Goal: Task Accomplishment & Management: Complete application form

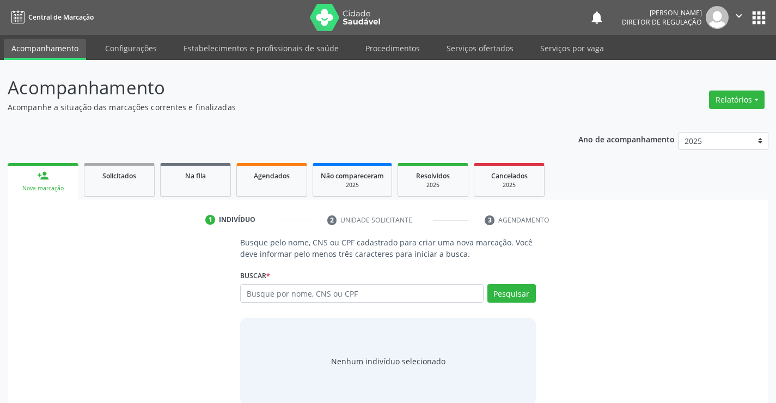
click at [275, 289] on input "text" at bounding box center [361, 293] width 243 height 19
click at [465, 50] on link "Serviços ofertados" at bounding box center [480, 48] width 82 height 19
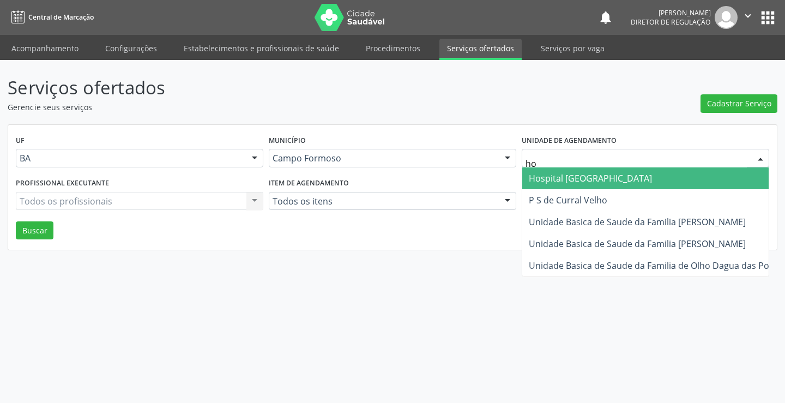
type input "hos"
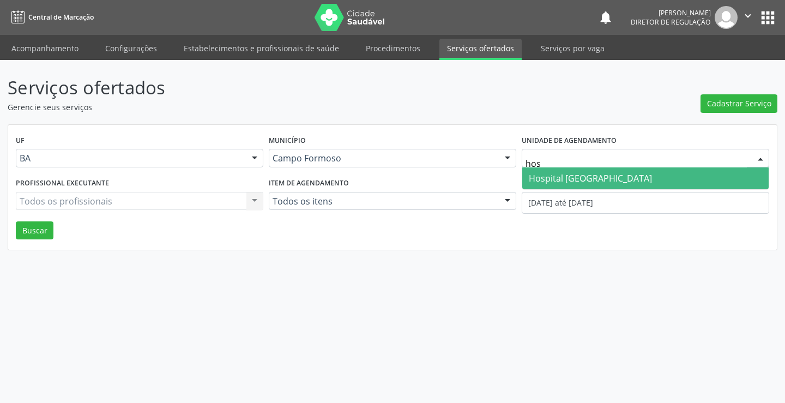
click at [572, 176] on span "Hospital [GEOGRAPHIC_DATA]" at bounding box center [590, 178] width 123 height 12
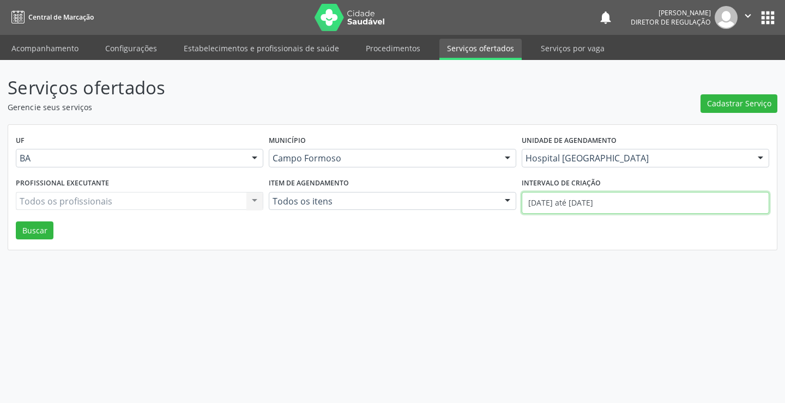
click at [582, 202] on input "[DATE] até [DATE]" at bounding box center [644, 203] width 247 height 22
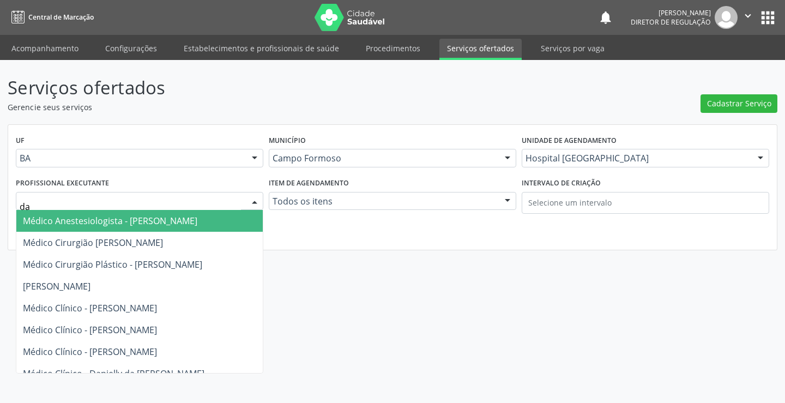
type input "dan"
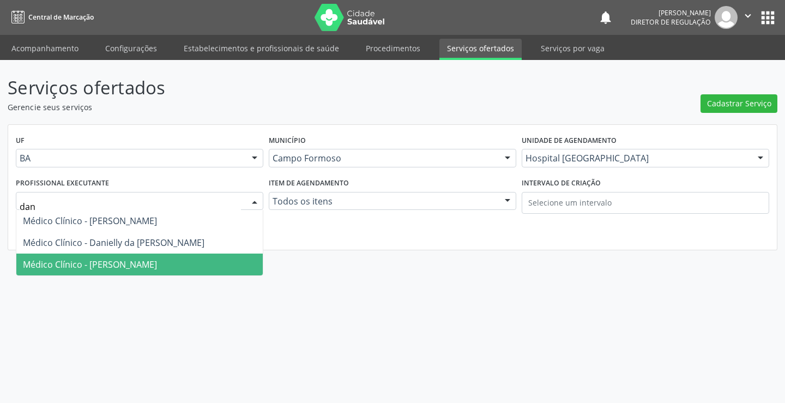
click at [129, 266] on span "Médico Clínico - Danilo Souza Cardoso" at bounding box center [90, 264] width 134 height 12
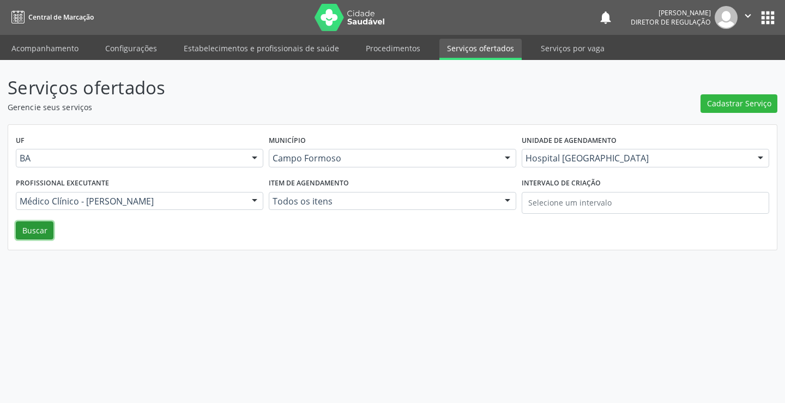
click at [35, 231] on button "Buscar" at bounding box center [35, 230] width 38 height 19
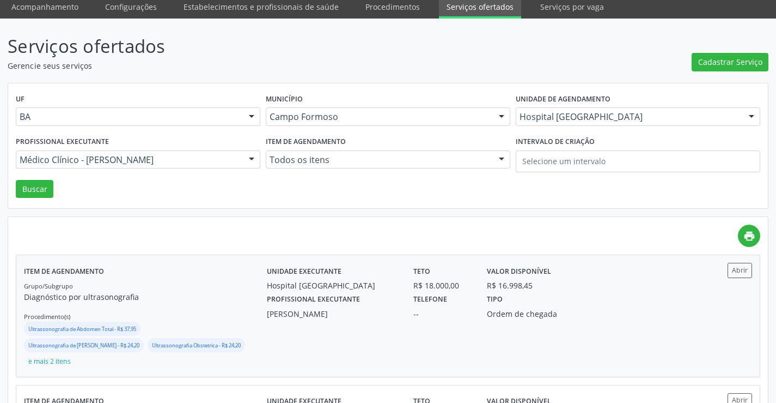
scroll to position [163, 0]
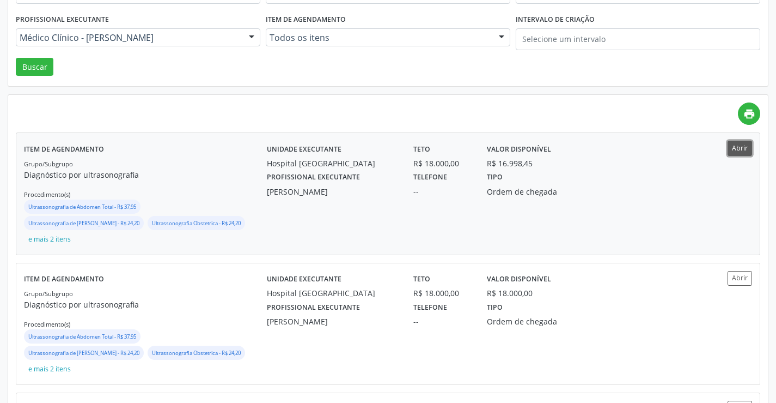
click at [742, 147] on button "Abrir" at bounding box center [740, 148] width 25 height 15
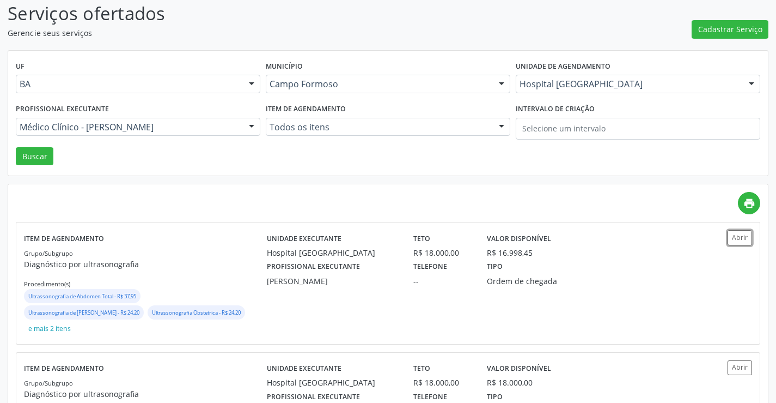
scroll to position [0, 0]
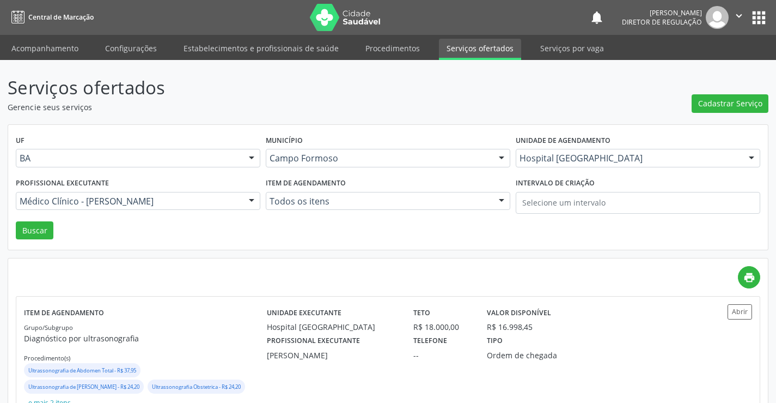
click at [549, 147] on label "Unidade de agendamento" at bounding box center [563, 140] width 95 height 17
click at [549, 153] on div "Hospital Sao Francisco" at bounding box center [638, 158] width 245 height 19
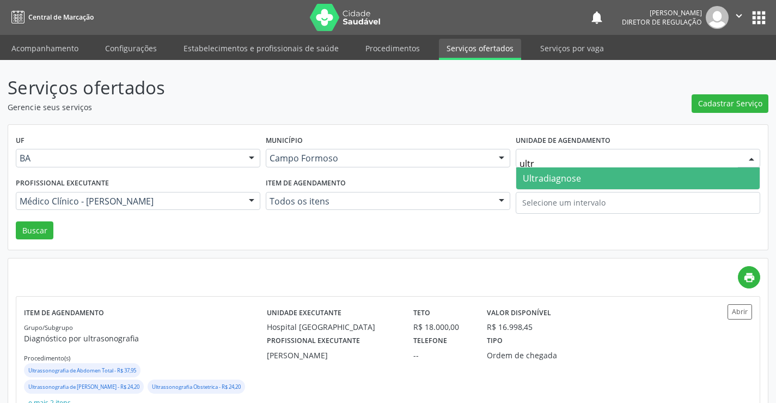
click at [537, 181] on span "Ultradiagnose" at bounding box center [552, 178] width 58 height 12
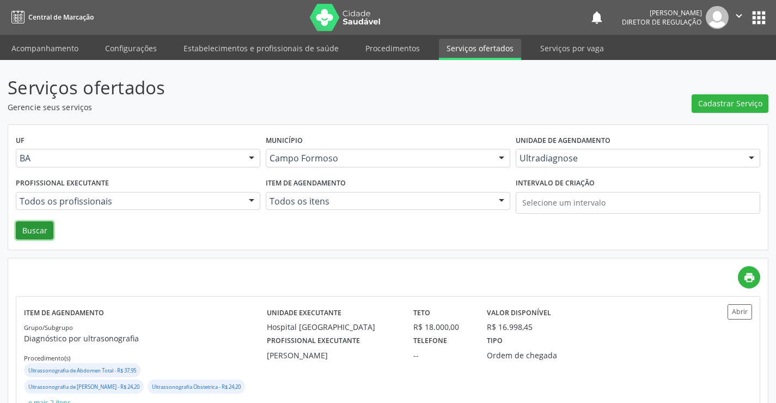
click at [43, 223] on button "Buscar" at bounding box center [35, 230] width 38 height 19
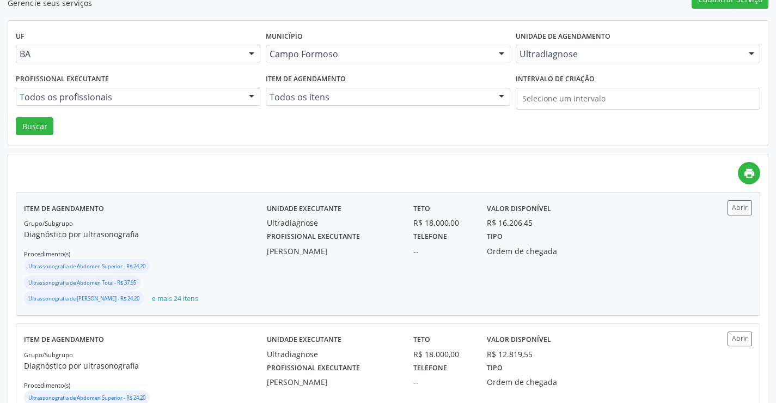
scroll to position [109, 0]
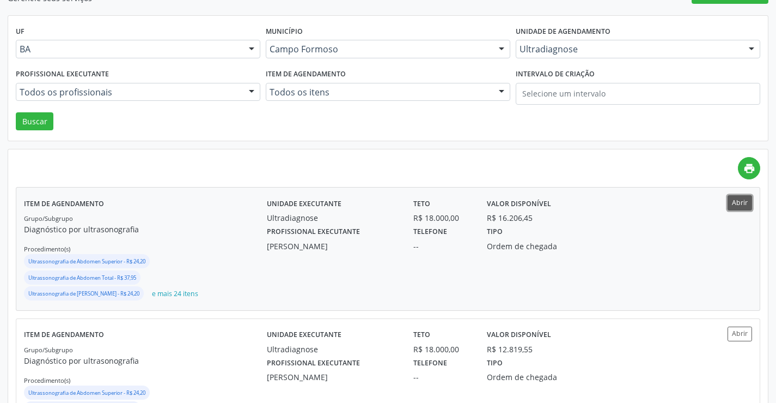
click at [734, 203] on button "Abrir" at bounding box center [740, 202] width 25 height 15
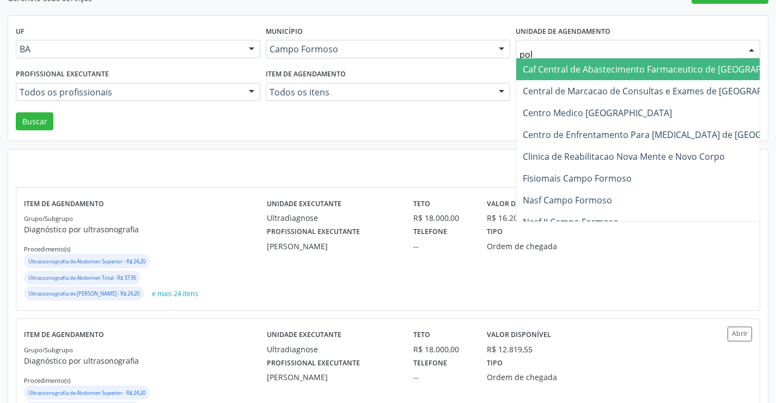
type input "poli"
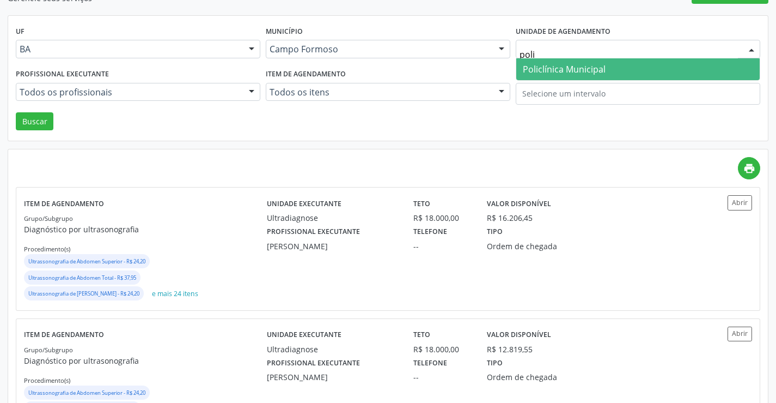
click at [532, 62] on span "Policlínica Municipal" at bounding box center [639, 69] width 244 height 22
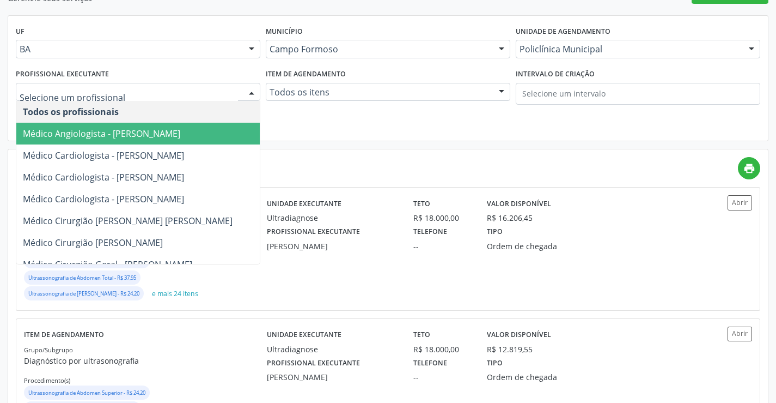
click at [125, 86] on div at bounding box center [138, 92] width 245 height 19
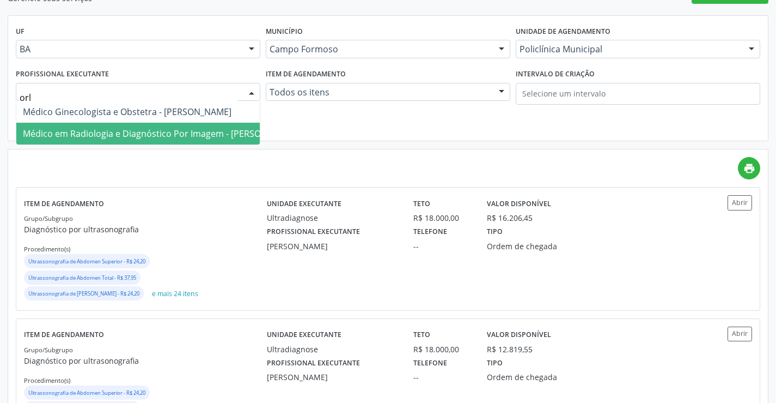
type input "orli"
click at [125, 126] on span "Médico em Radiologia e Diagnóstico Por Imagem - Orlindo Carvalho dos Santos" at bounding box center [160, 134] width 289 height 22
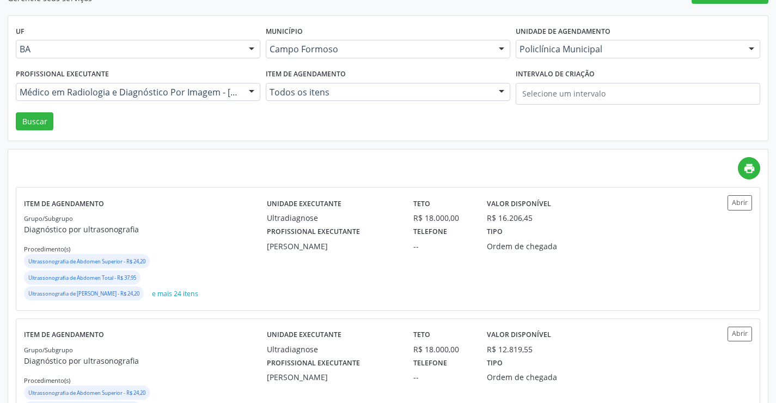
click at [37, 131] on div "UF BA BA Nenhum resultado encontrado para: " " Não há nenhuma opção para ser ex…" at bounding box center [388, 78] width 760 height 125
click at [37, 122] on button "Buscar" at bounding box center [35, 121] width 38 height 19
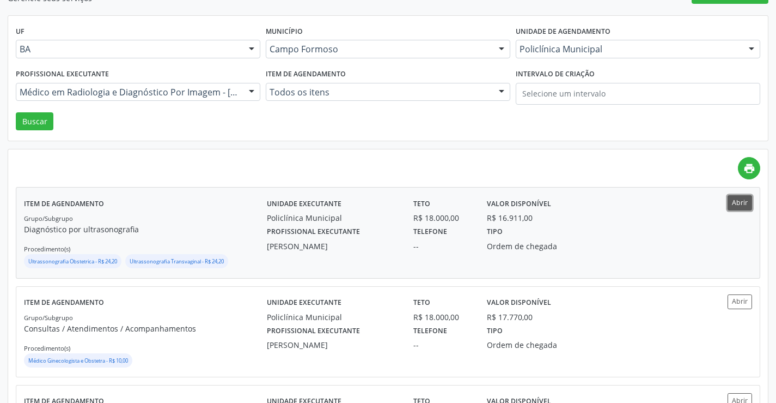
click at [731, 206] on button "Abrir" at bounding box center [740, 202] width 25 height 15
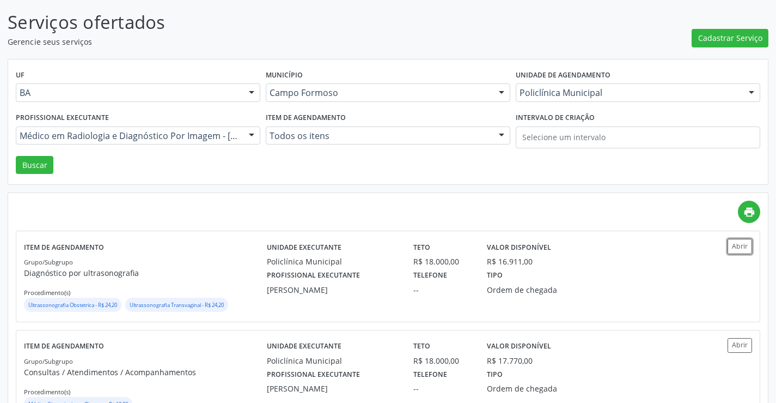
scroll to position [0, 0]
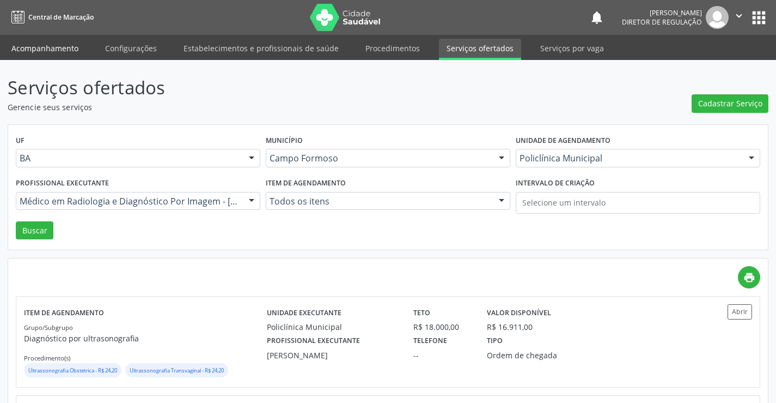
click at [55, 41] on link "Acompanhamento" at bounding box center [45, 48] width 82 height 19
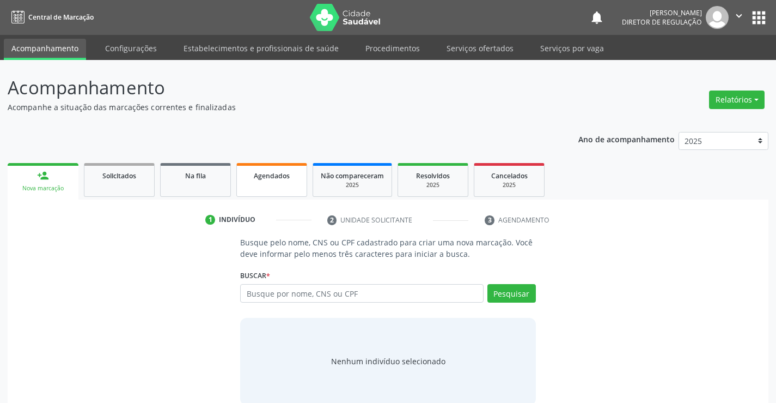
click at [260, 181] on link "Agendados" at bounding box center [271, 180] width 71 height 34
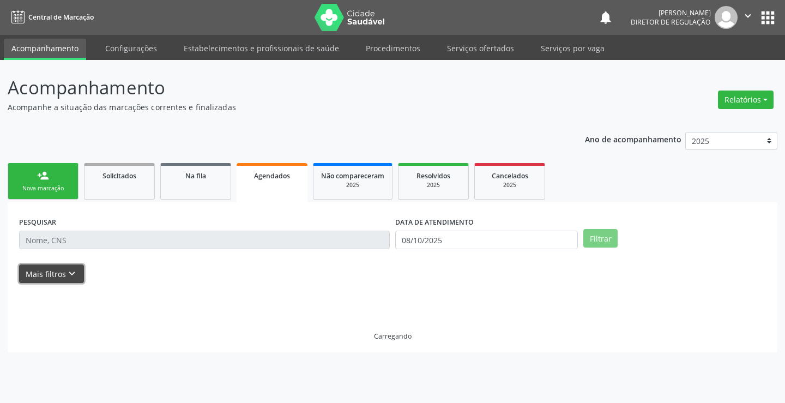
click at [53, 273] on button "Mais filtros keyboard_arrow_down" at bounding box center [51, 273] width 65 height 19
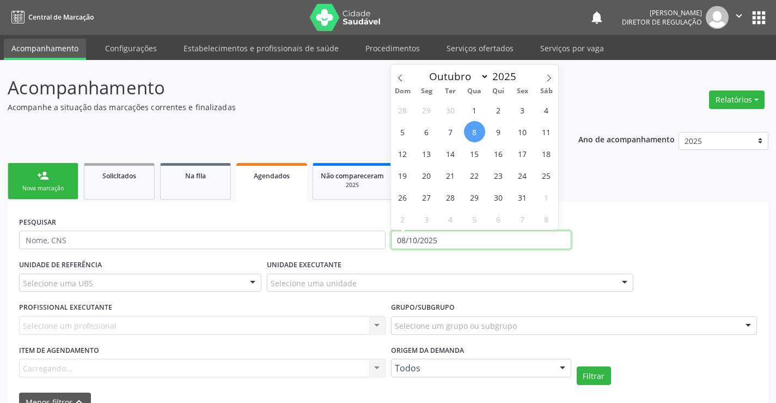
click at [445, 236] on input "08/10/2025" at bounding box center [481, 239] width 180 height 19
click at [476, 149] on span "15" at bounding box center [474, 153] width 21 height 21
type input "15/10/2025"
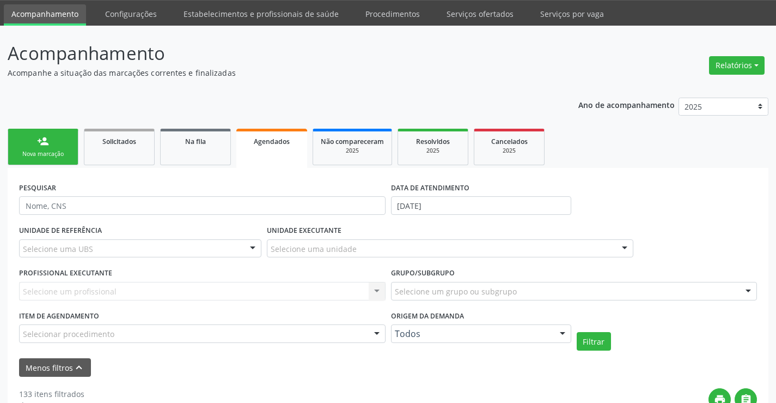
scroll to position [163, 0]
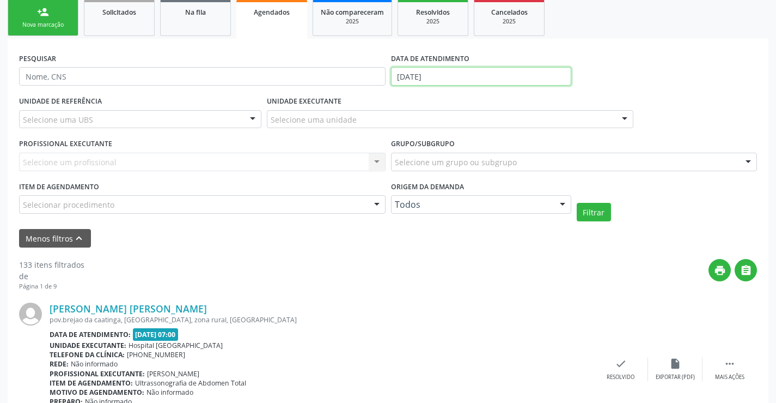
click at [451, 82] on body "Central de Marcação notifications Ana Karolainy Santos Serafim Diretor de regul…" at bounding box center [388, 38] width 776 height 403
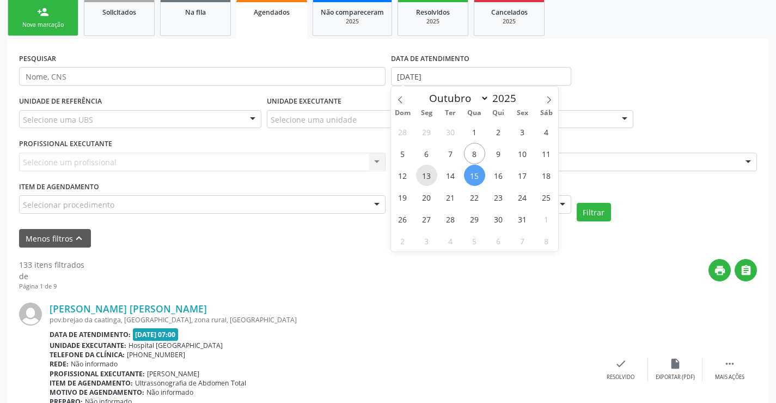
click at [425, 180] on span "13" at bounding box center [426, 175] width 21 height 21
type input "[DATE]"
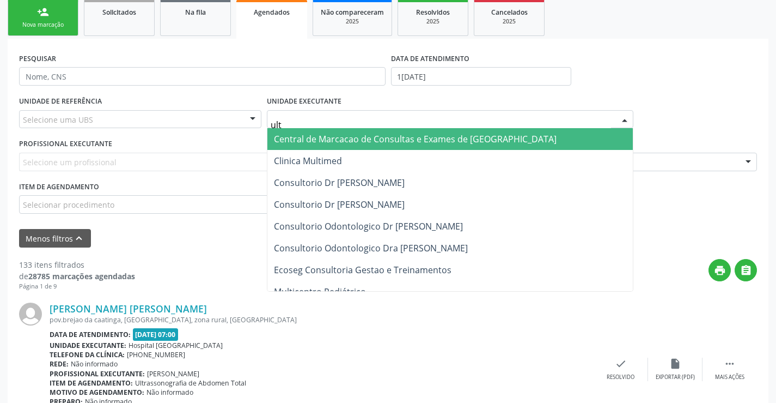
type input "ultr"
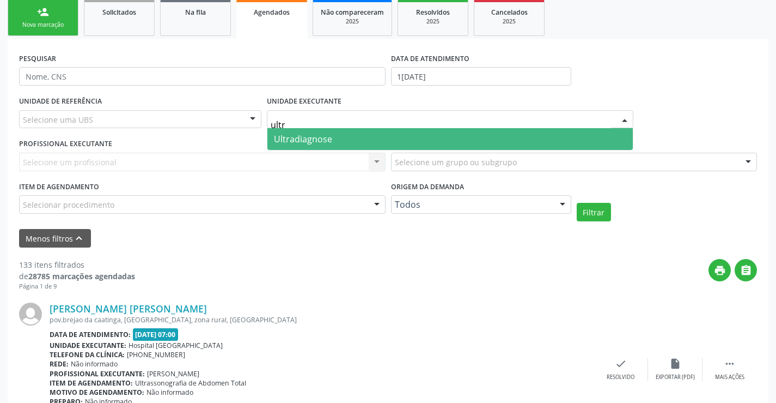
click at [354, 137] on span "Ultradiagnose" at bounding box center [451, 139] width 366 height 22
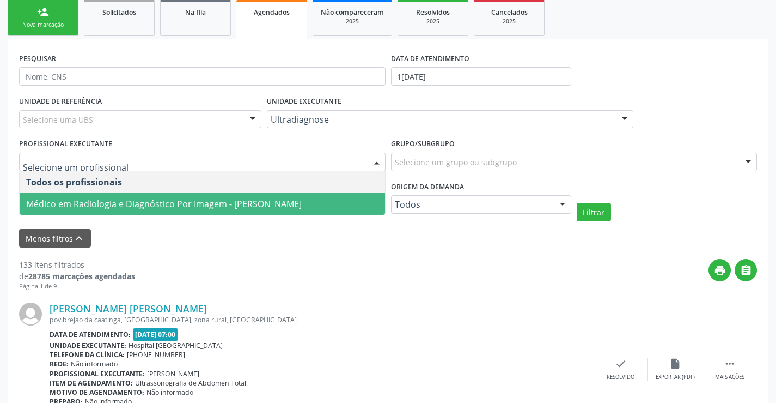
click at [302, 200] on span "Médico em Radiologia e Diagnóstico Por Imagem - Alciole Mendes Muritiba" at bounding box center [164, 204] width 276 height 12
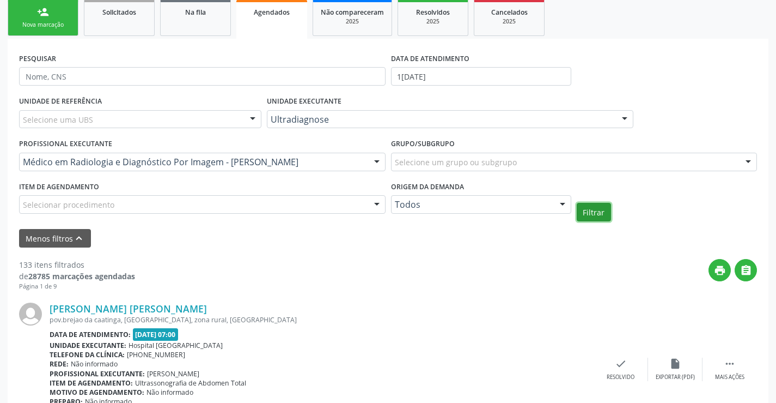
click at [607, 221] on button "Filtrar" at bounding box center [594, 212] width 34 height 19
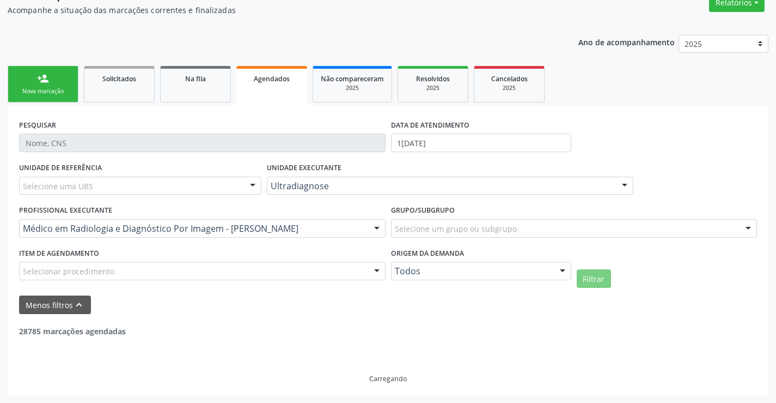
click at [599, 216] on div "Grupo/Subgrupo Selecione um grupo ou subgrupo Todos os grupos e subgrupos 01 - …" at bounding box center [574, 219] width 367 height 35
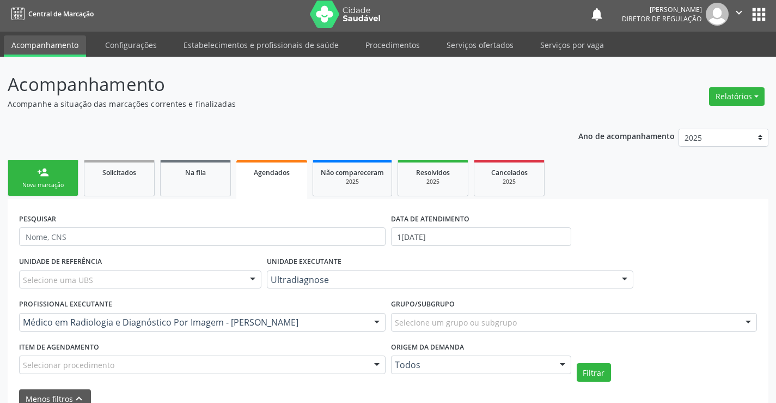
scroll to position [0, 0]
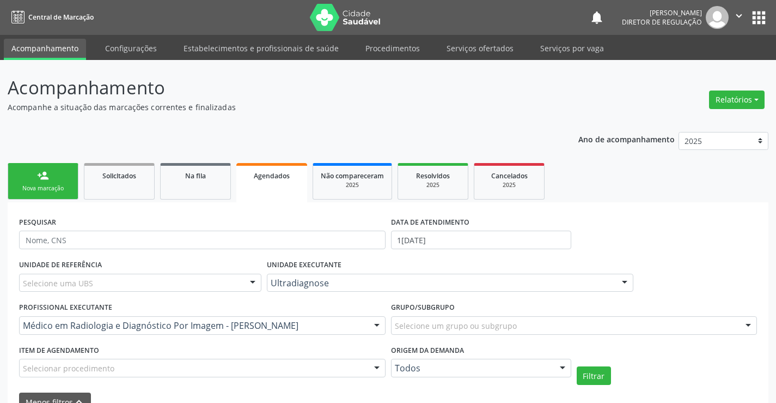
click at [472, 48] on link "Serviços ofertados" at bounding box center [480, 48] width 82 height 19
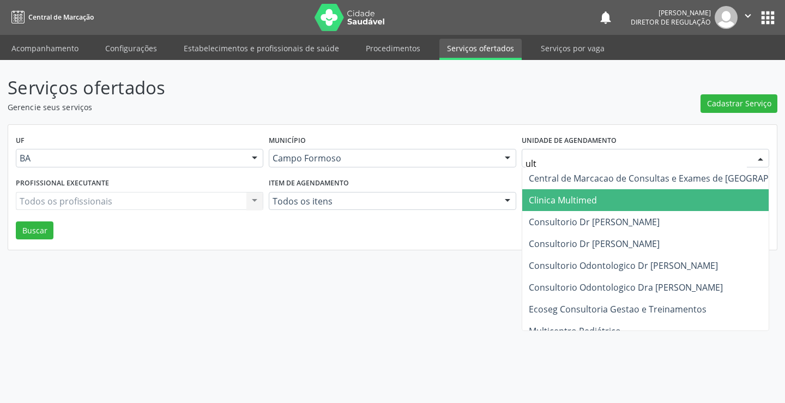
type input "ultr"
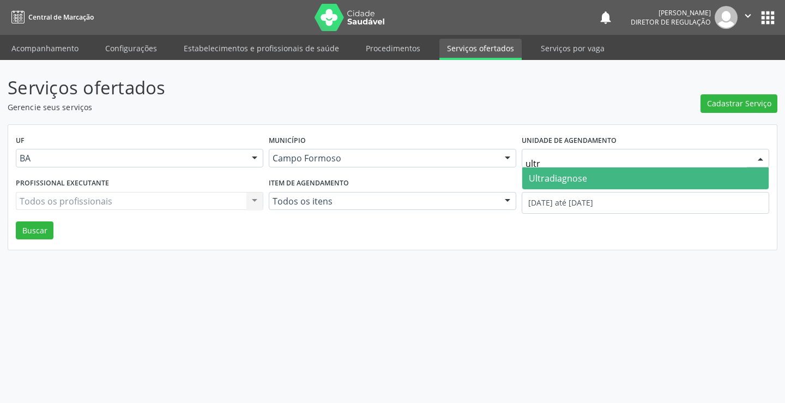
click at [574, 174] on span "Ultradiagnose" at bounding box center [558, 178] width 58 height 12
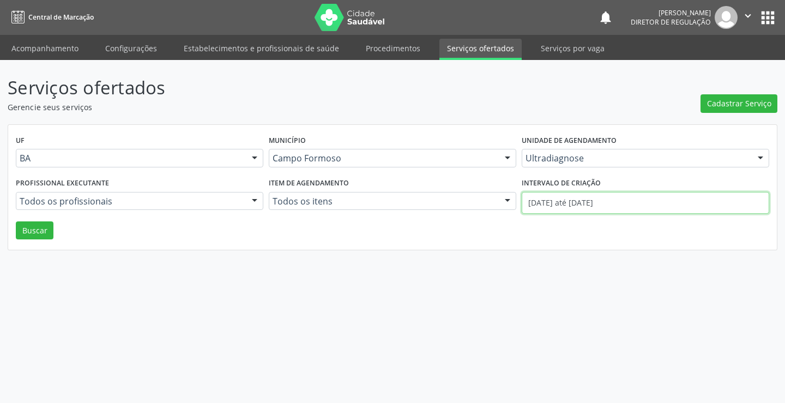
click at [588, 204] on input "01/10/2025 até 08/10/2025" at bounding box center [644, 203] width 247 height 22
click at [38, 230] on button "Buscar" at bounding box center [35, 230] width 38 height 19
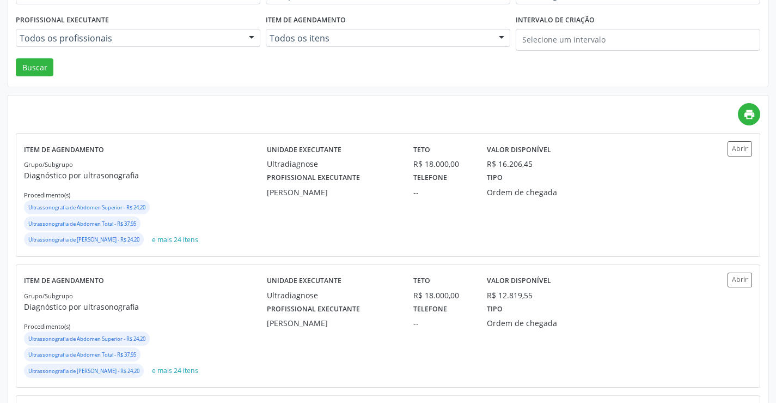
scroll to position [163, 0]
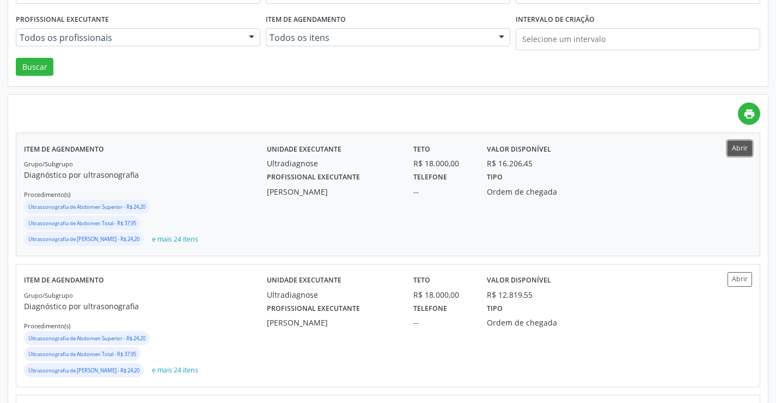
click at [739, 155] on button "Abrir" at bounding box center [740, 148] width 25 height 15
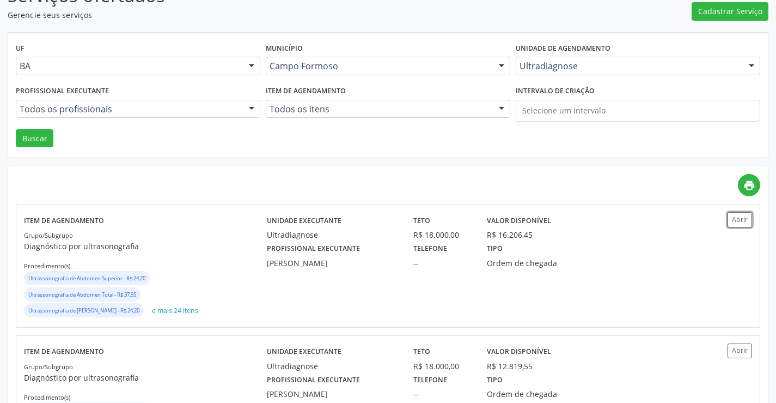
scroll to position [0, 0]
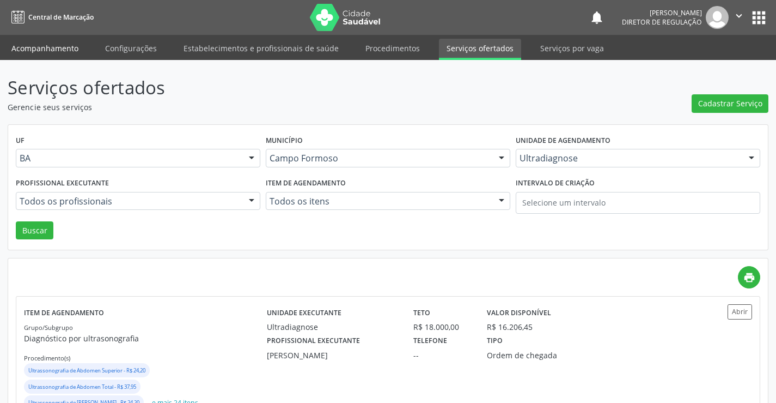
click at [37, 47] on link "Acompanhamento" at bounding box center [45, 48] width 82 height 19
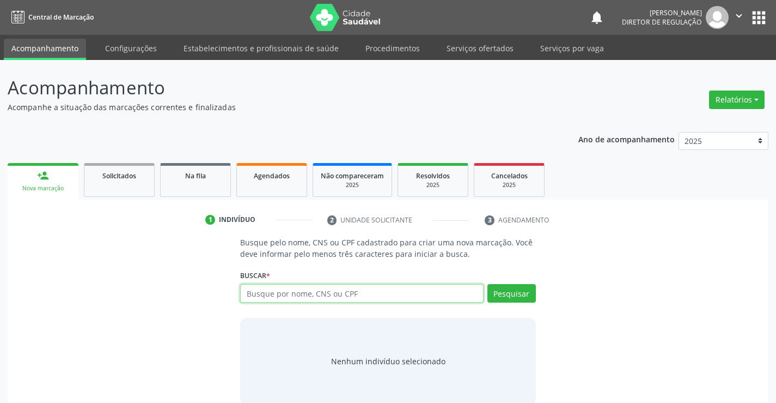
click at [278, 292] on input "text" at bounding box center [361, 293] width 243 height 19
type input "700007759288705"
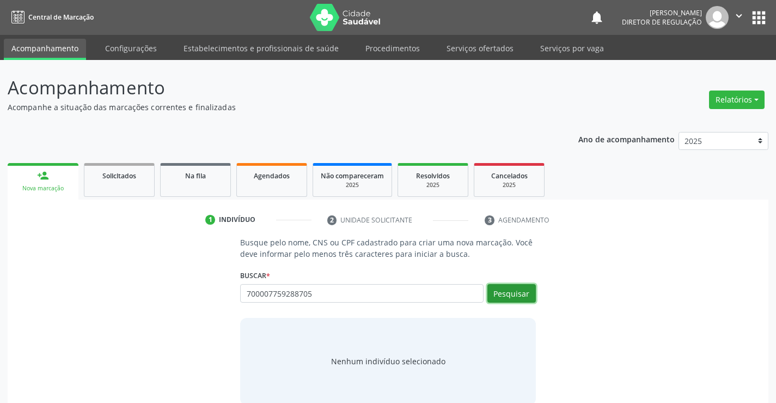
click at [508, 301] on button "Pesquisar" at bounding box center [512, 293] width 48 height 19
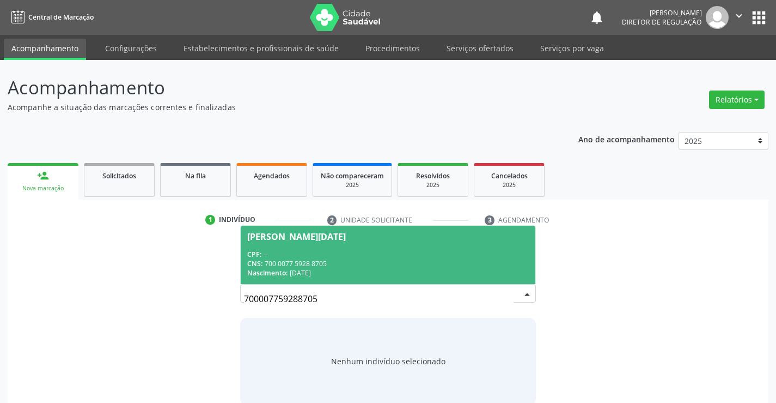
click at [373, 250] on div "CPF: --" at bounding box center [387, 254] width 281 height 9
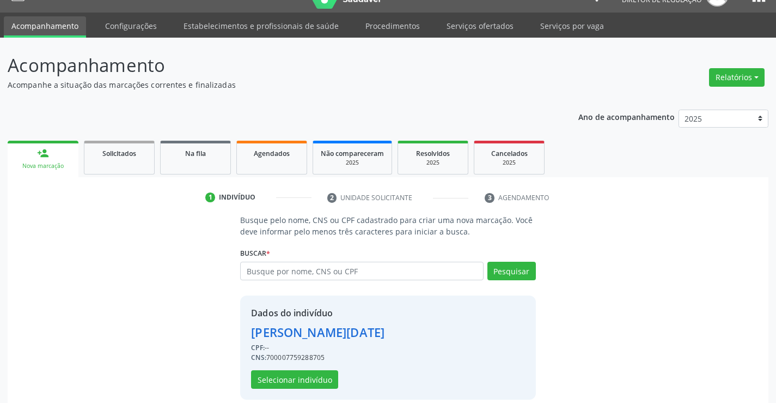
scroll to position [34, 0]
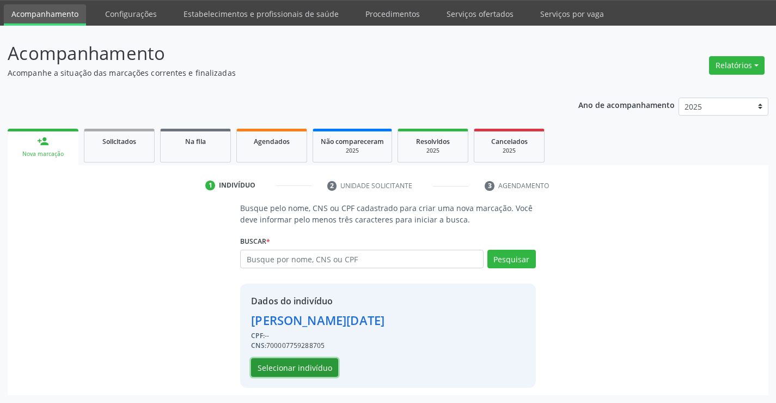
click at [298, 370] on button "Selecionar indivíduo" at bounding box center [294, 367] width 87 height 19
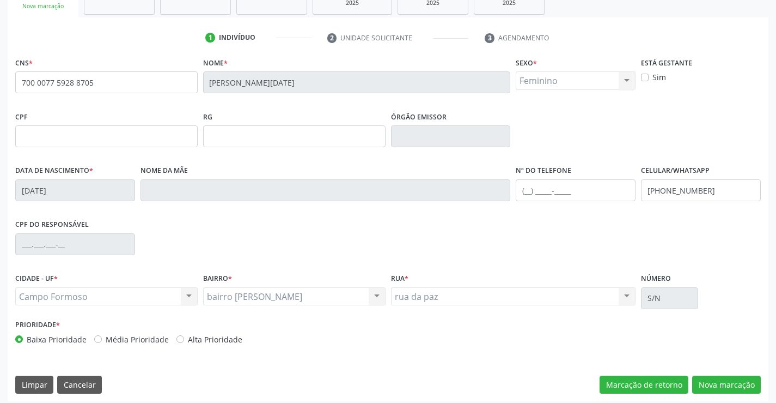
scroll to position [188, 0]
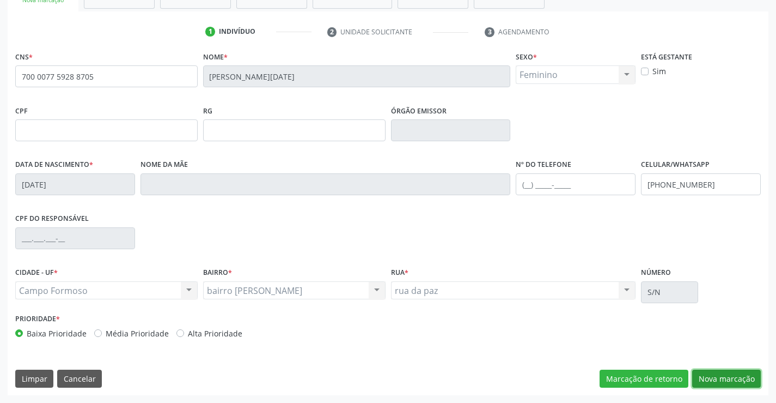
click at [738, 373] on button "Nova marcação" at bounding box center [727, 378] width 69 height 19
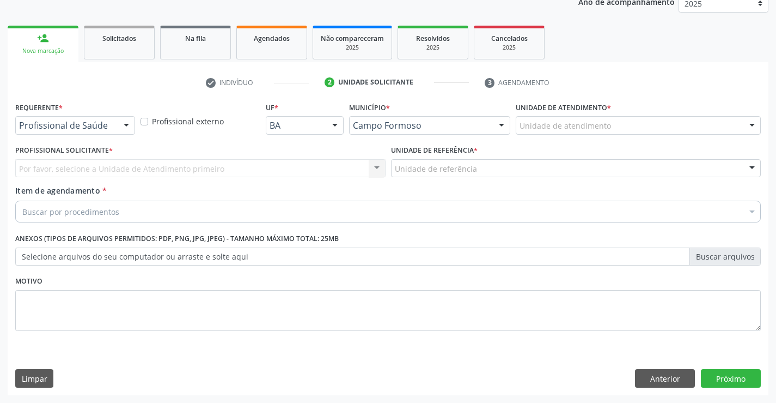
scroll to position [137, 0]
click at [111, 131] on div "Profissional de Saúde" at bounding box center [75, 125] width 120 height 19
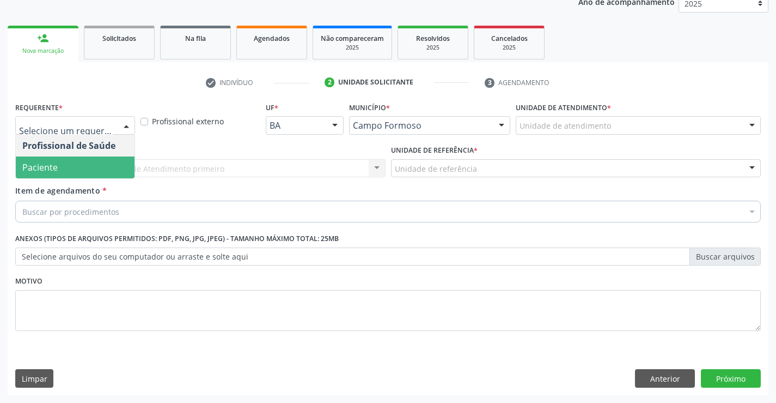
drag, startPoint x: 105, startPoint y: 167, endPoint x: 185, endPoint y: 168, distance: 79.6
click at [106, 168] on span "Paciente" at bounding box center [75, 167] width 119 height 22
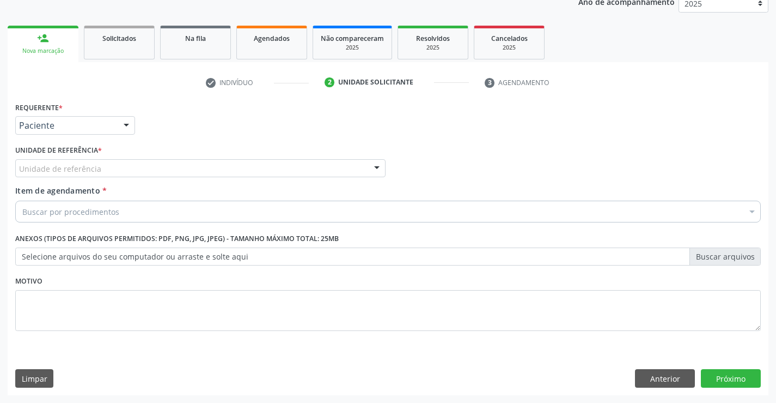
click at [197, 164] on div "Unidade de referência" at bounding box center [200, 168] width 371 height 19
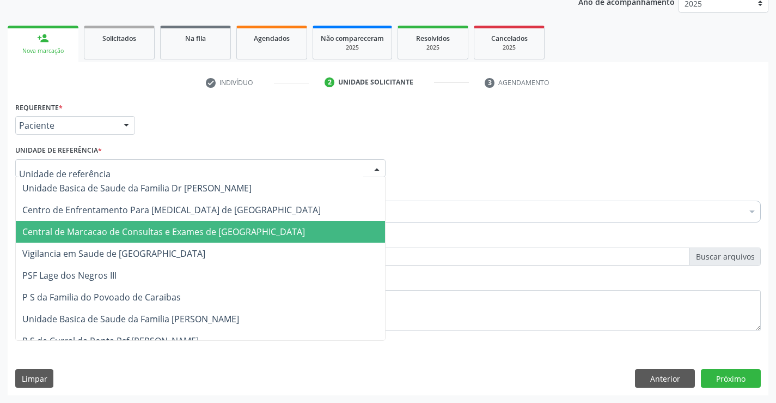
click at [203, 226] on span "Central de Marcacao de Consultas e Exames de Campo Formoso" at bounding box center [163, 232] width 283 height 12
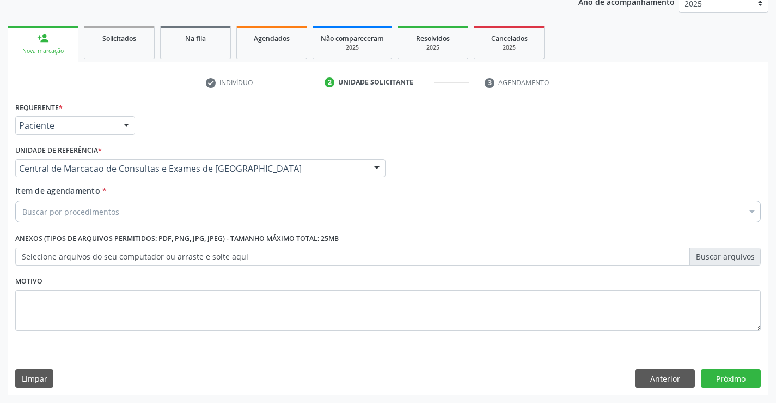
click at [220, 209] on div "Buscar por procedimentos" at bounding box center [388, 212] width 746 height 22
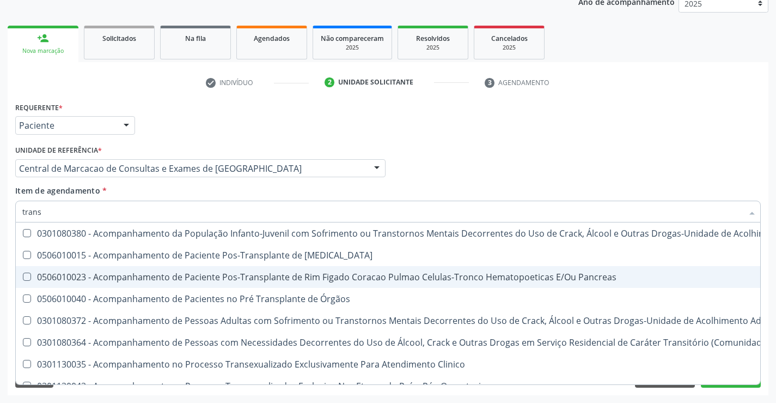
type input "transv"
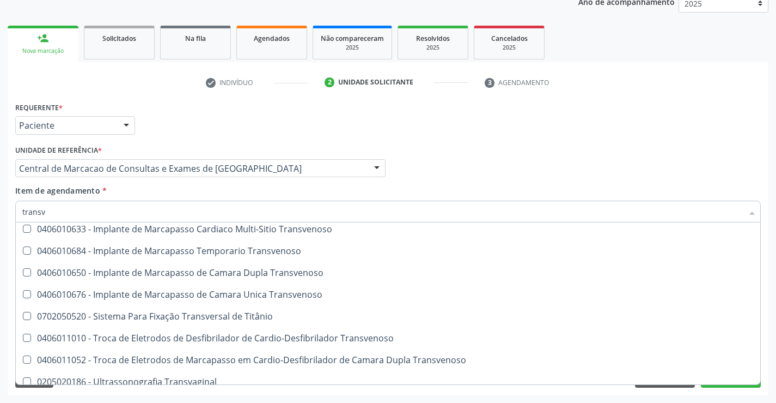
scroll to position [122, 0]
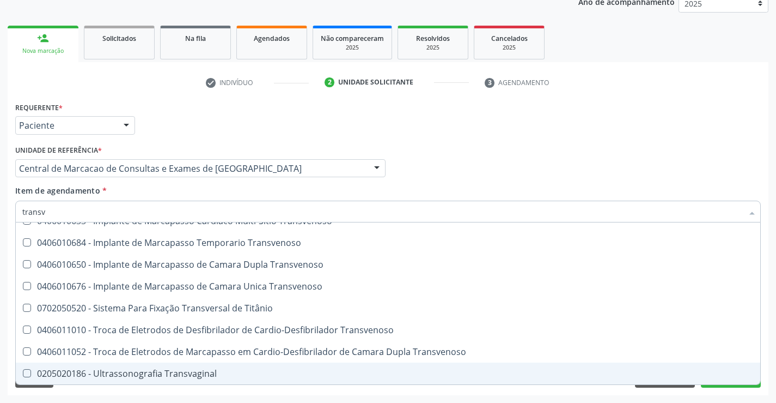
click at [181, 369] on div "0205020186 - Ultrassonografia Transvaginal" at bounding box center [388, 373] width 732 height 9
checkbox Transvaginal "true"
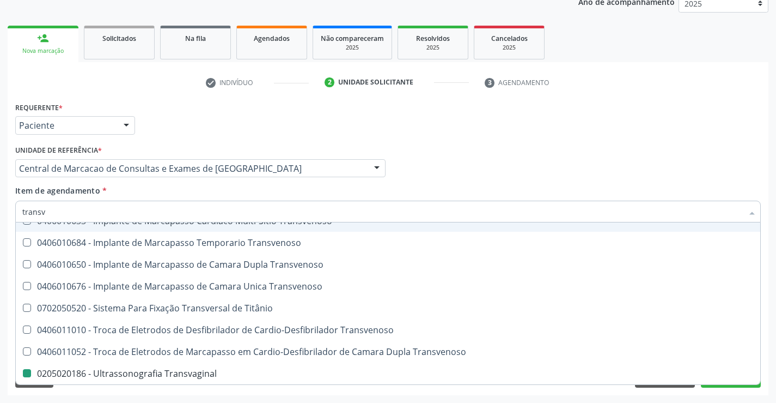
click at [446, 195] on div "Item de agendamento * transv Desfazer seleção 0408030330 - Costo-Transversectom…" at bounding box center [388, 202] width 746 height 34
checkbox Transvenoso "true"
checkbox Transvaginal "false"
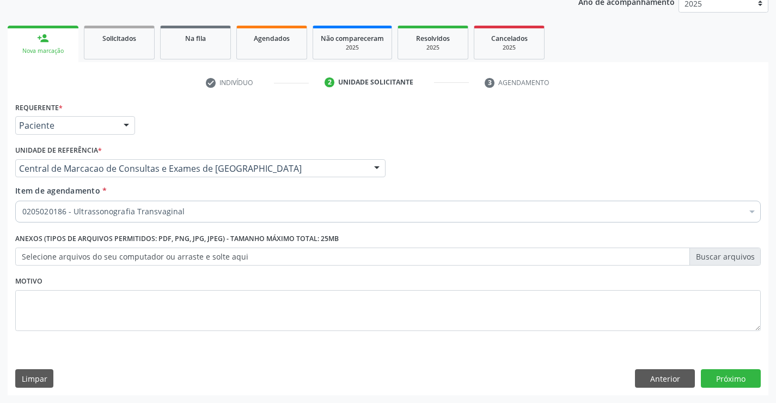
scroll to position [0, 0]
click at [721, 373] on button "Próximo" at bounding box center [731, 378] width 60 height 19
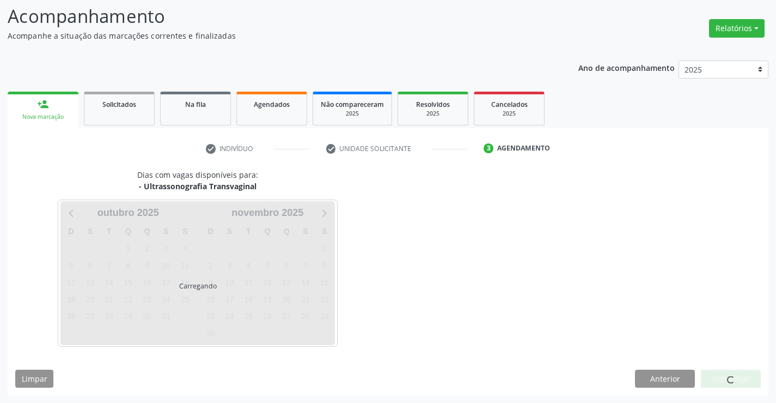
scroll to position [71, 0]
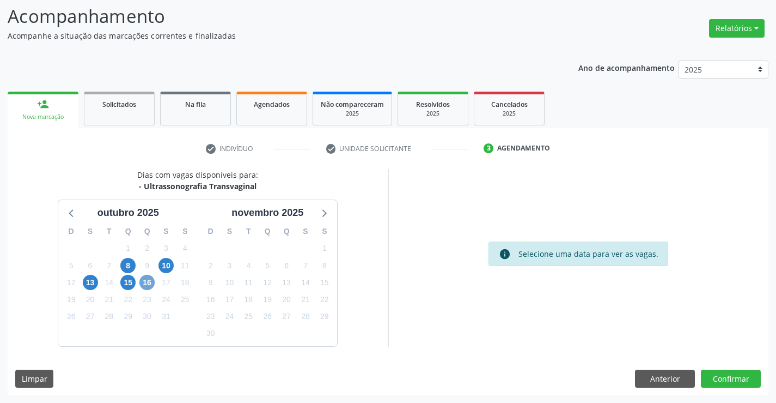
click at [148, 286] on span "16" at bounding box center [146, 282] width 15 height 15
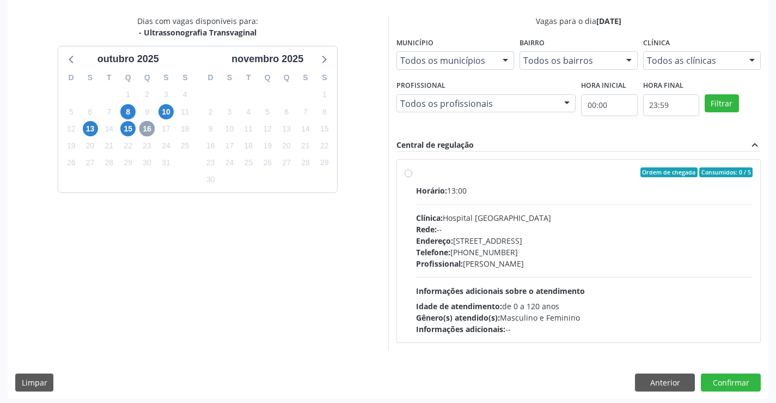
scroll to position [229, 0]
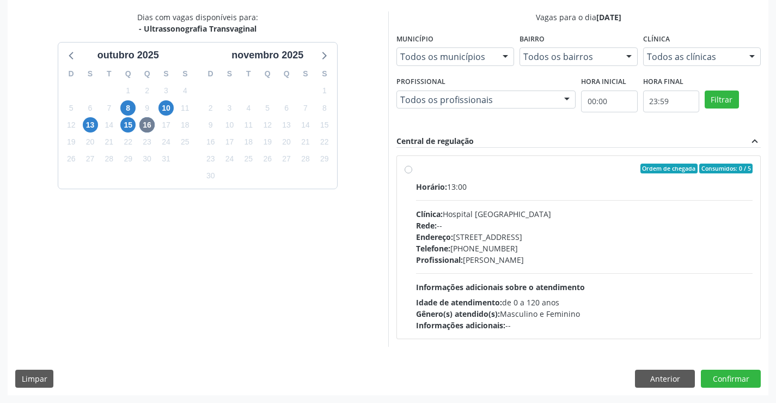
drag, startPoint x: 576, startPoint y: 191, endPoint x: 784, endPoint y: 260, distance: 218.8
click at [587, 192] on div "Horário: 13:00" at bounding box center [584, 186] width 337 height 11
click at [412, 173] on input "Ordem de chegada Consumidos: 0 / 5 Horário: 13:00 Clínica: Hospital Sao Francis…" at bounding box center [409, 168] width 8 height 10
radio input "true"
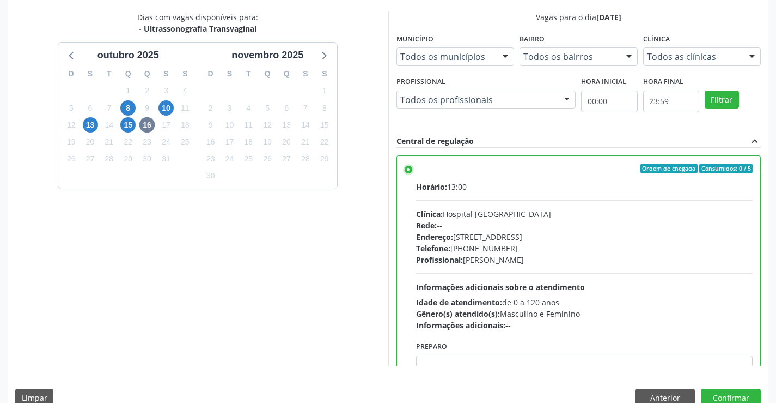
scroll to position [248, 0]
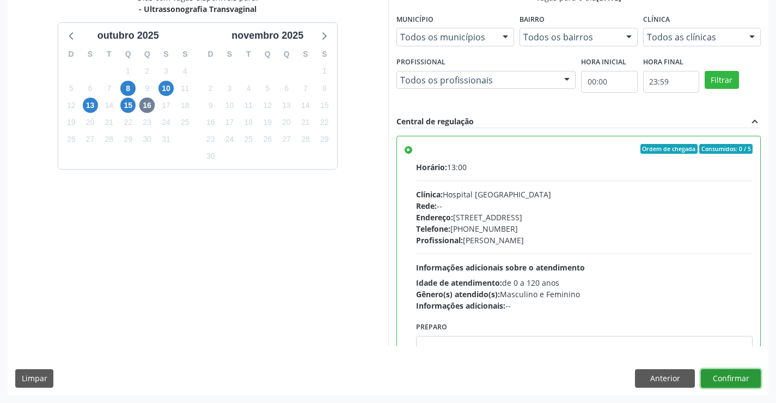
click at [736, 378] on button "Confirmar" at bounding box center [731, 378] width 60 height 19
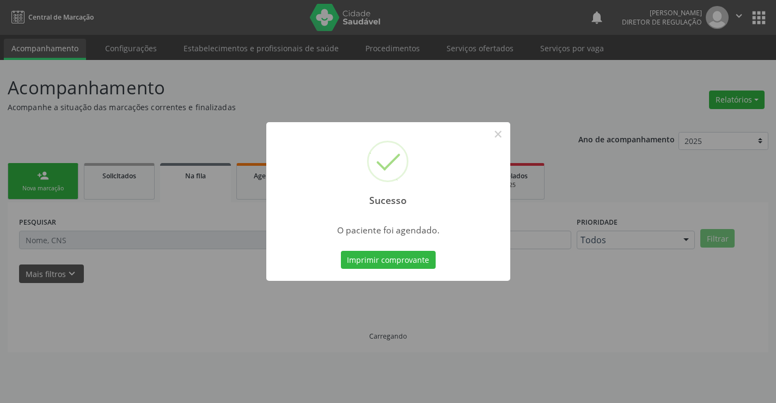
scroll to position [0, 0]
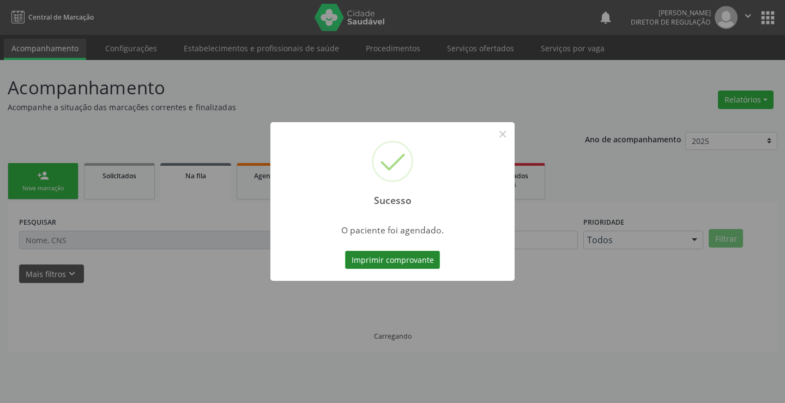
click at [405, 258] on button "Imprimir comprovante" at bounding box center [392, 260] width 95 height 19
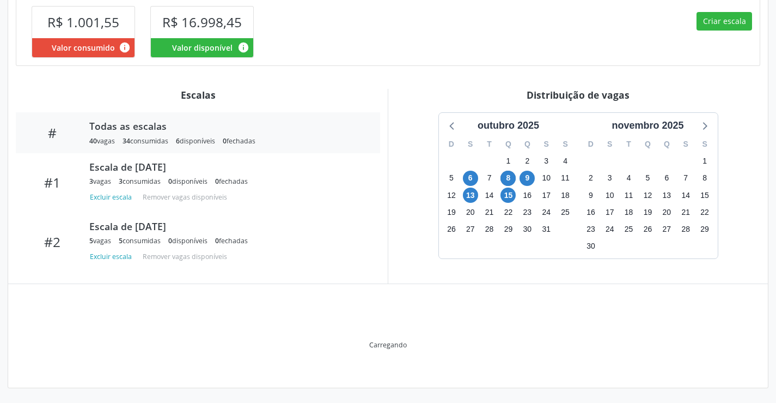
scroll to position [301, 0]
click at [503, 194] on span "15" at bounding box center [508, 194] width 15 height 15
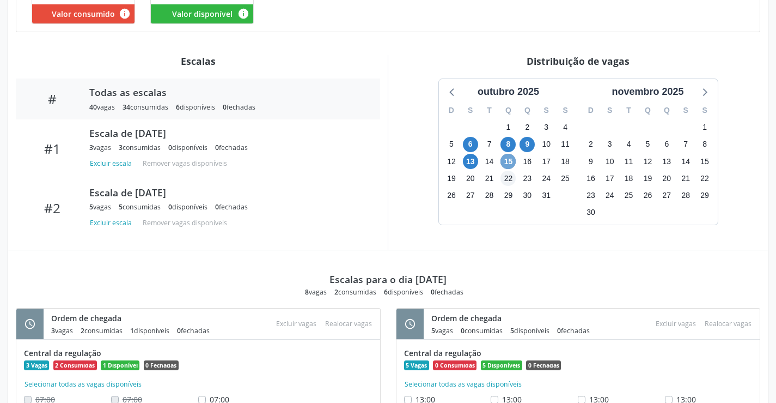
scroll to position [391, 0]
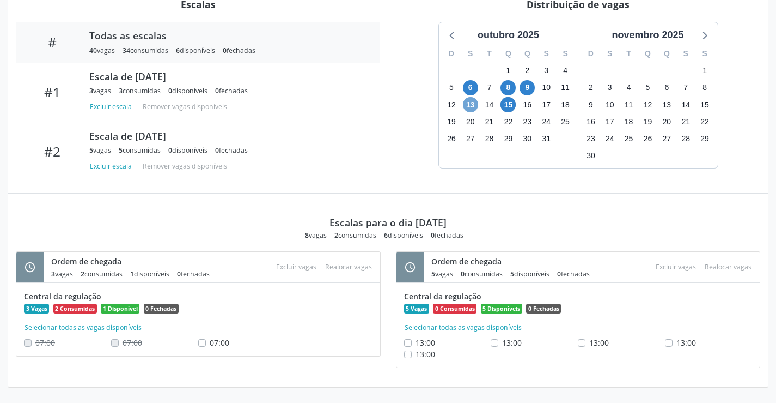
click at [468, 108] on span "13" at bounding box center [470, 104] width 15 height 15
click at [505, 106] on span "15" at bounding box center [508, 104] width 15 height 15
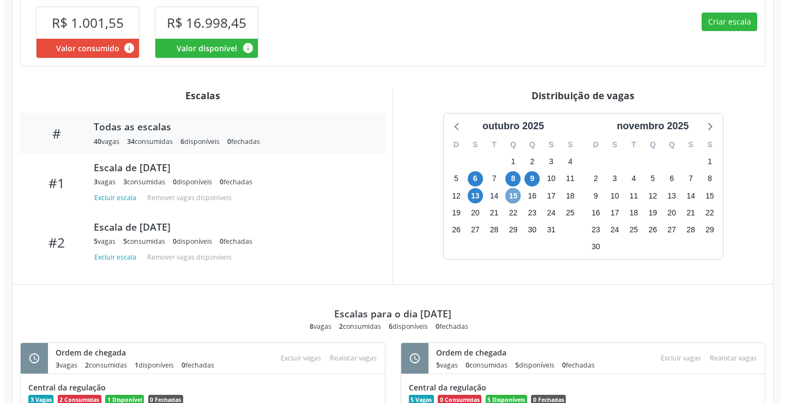
scroll to position [282, 0]
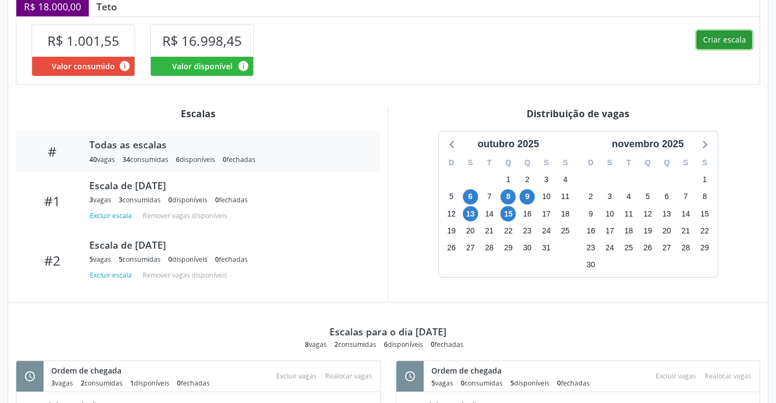
click at [716, 47] on button "Criar escala" at bounding box center [725, 40] width 56 height 19
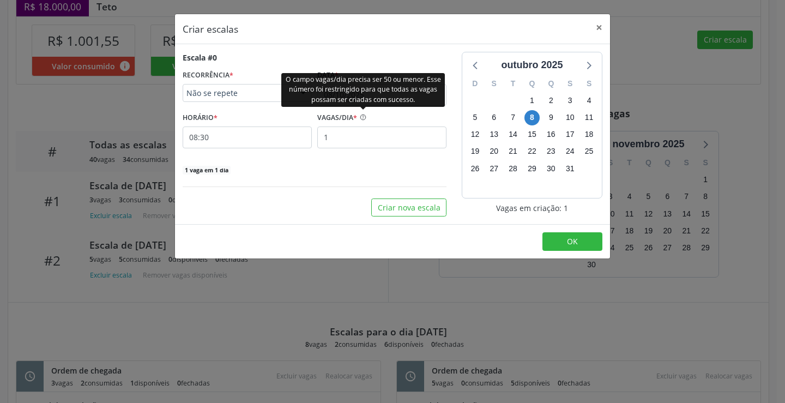
click at [361, 94] on div "O campo vagas/dia precisa ser 50 ou menor. Esse número foi restringido para que…" at bounding box center [362, 89] width 163 height 34
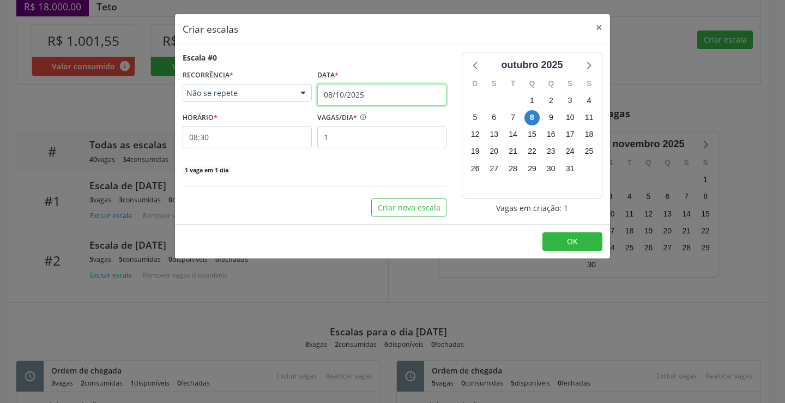
click at [380, 89] on input "08/10/2025" at bounding box center [381, 95] width 129 height 22
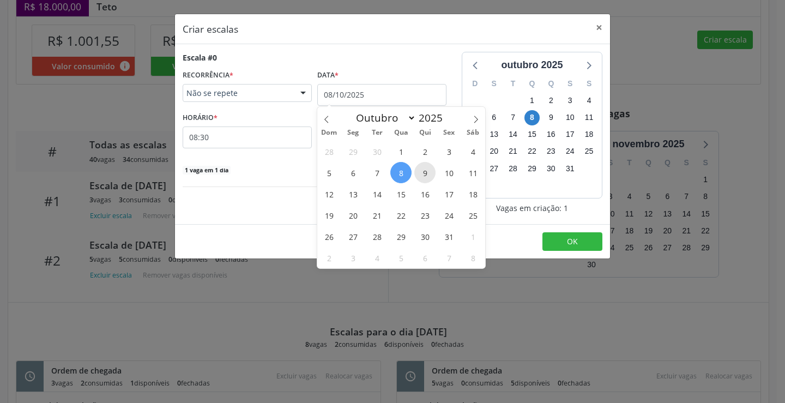
click at [423, 178] on span "9" at bounding box center [424, 172] width 21 height 21
select select "9"
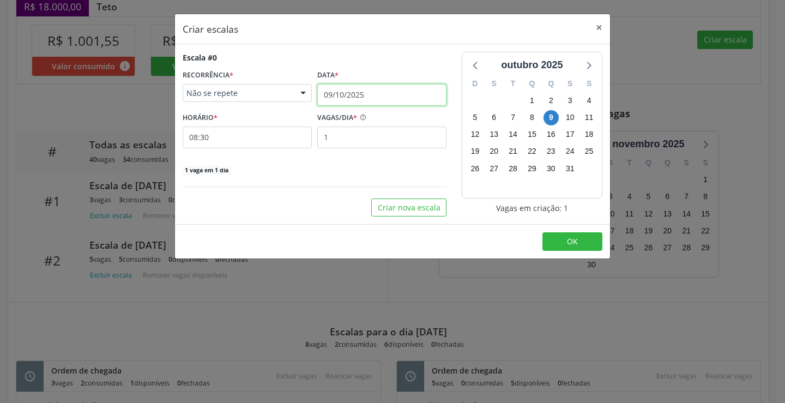
click at [374, 95] on input "09/10/2025" at bounding box center [381, 95] width 129 height 22
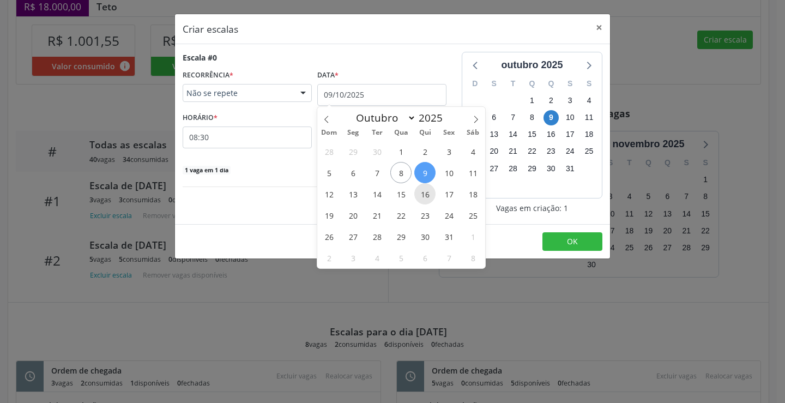
click at [422, 196] on span "16" at bounding box center [424, 193] width 21 height 21
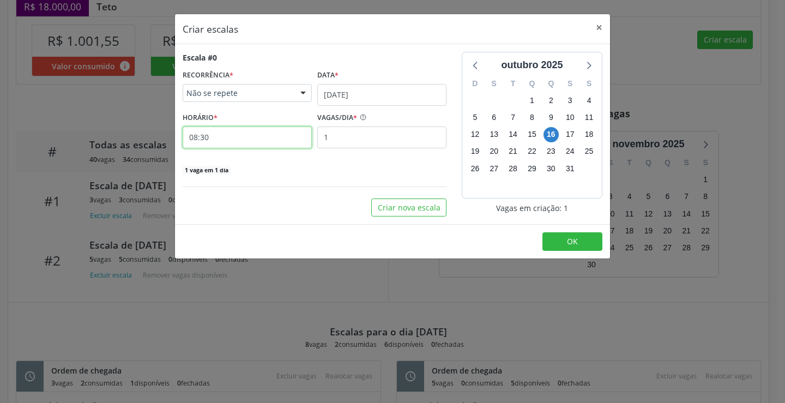
click at [275, 141] on input "08:30" at bounding box center [247, 137] width 129 height 22
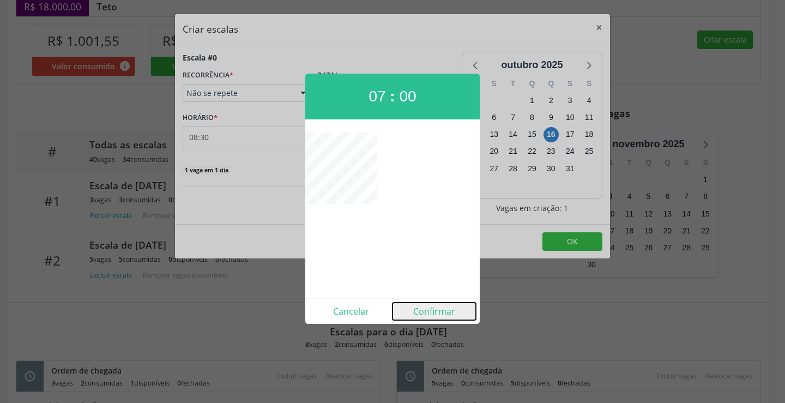
click at [423, 309] on button "Confirmar" at bounding box center [433, 310] width 83 height 17
type input "07:00"
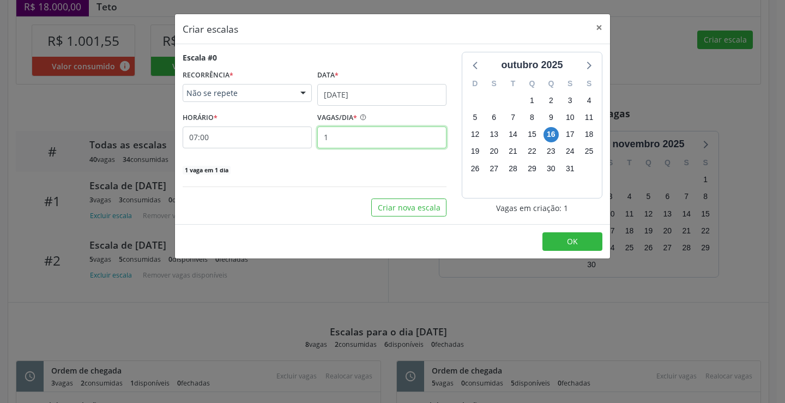
click at [381, 145] on input "1" at bounding box center [381, 137] width 129 height 22
type input "3"
click at [577, 237] on span "OK" at bounding box center [572, 241] width 11 height 10
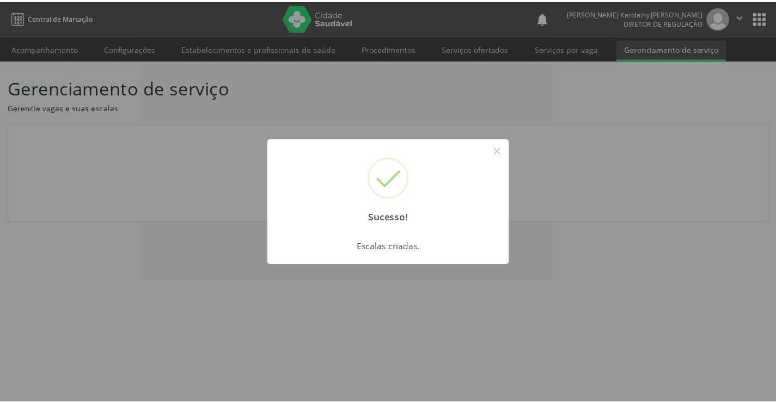
scroll to position [0, 0]
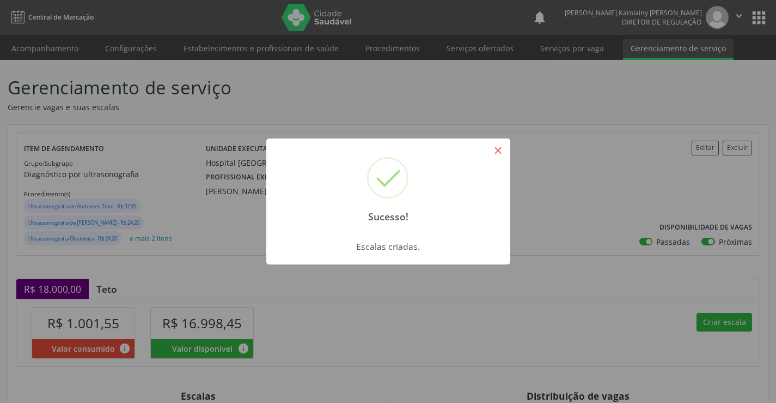
click at [499, 154] on button "×" at bounding box center [498, 150] width 19 height 19
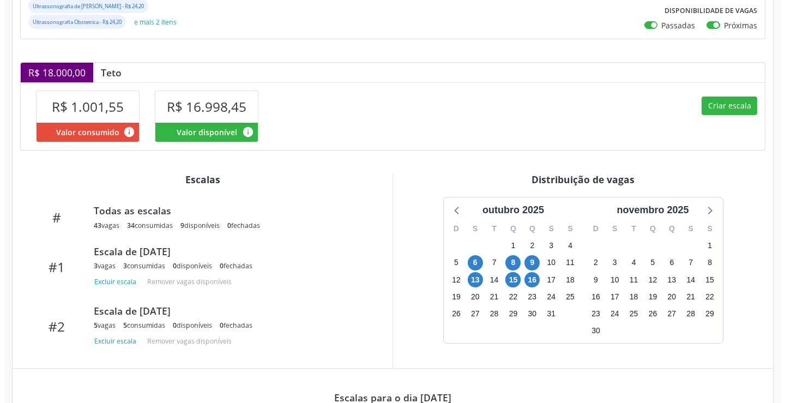
scroll to position [218, 0]
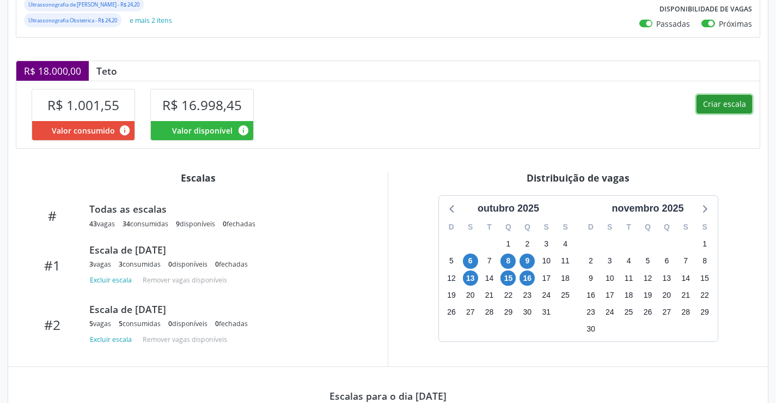
click at [715, 101] on button "Criar escala" at bounding box center [725, 104] width 56 height 19
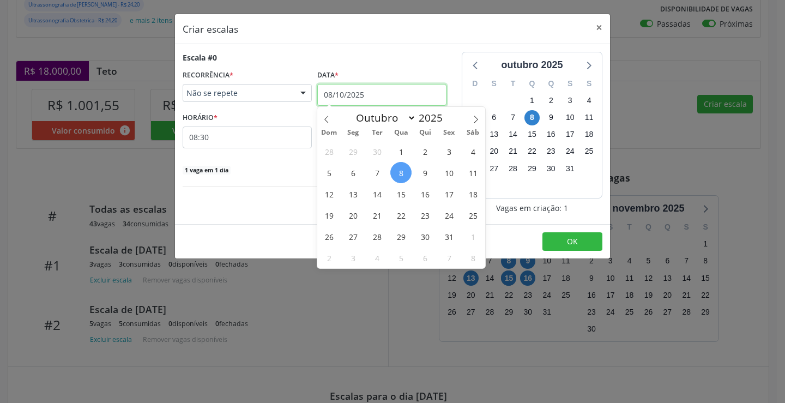
click at [368, 98] on input "08/10/2025" at bounding box center [381, 95] width 129 height 22
click at [424, 197] on span "16" at bounding box center [424, 193] width 21 height 21
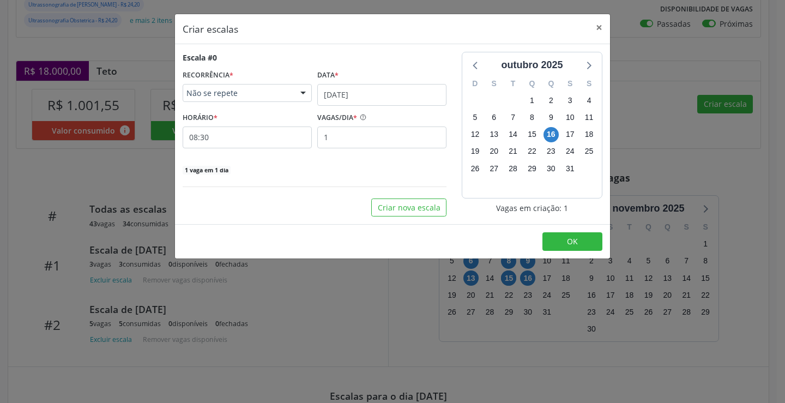
click at [299, 149] on div "Escala #0 RECORRÊNCIA * Não se repete Não se repete Diário/Semanal Mensal Nenhu…" at bounding box center [315, 113] width 264 height 123
click at [292, 135] on input "08:30" at bounding box center [247, 137] width 129 height 22
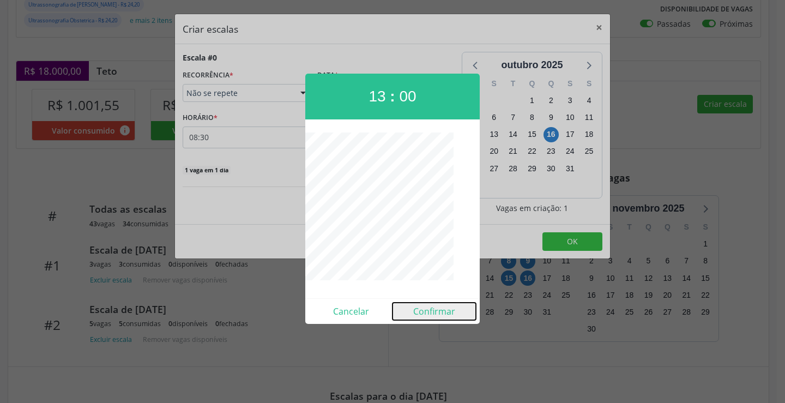
click at [431, 310] on button "Confirmar" at bounding box center [433, 310] width 83 height 17
type input "13:00"
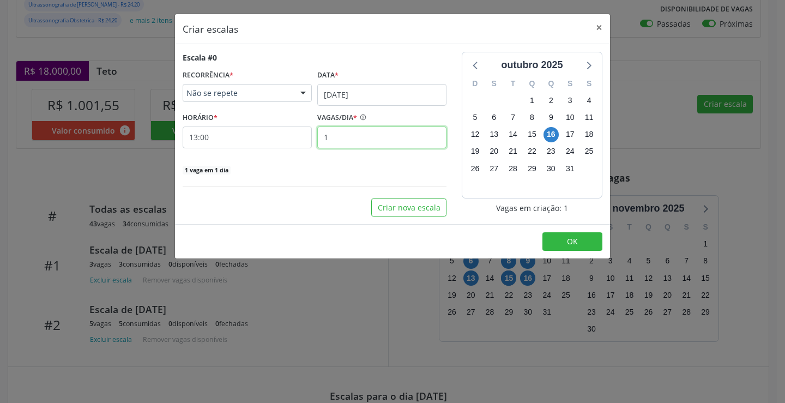
click at [405, 143] on input "1" at bounding box center [381, 137] width 129 height 22
type input "5"
click at [557, 242] on button "OK" at bounding box center [572, 241] width 60 height 19
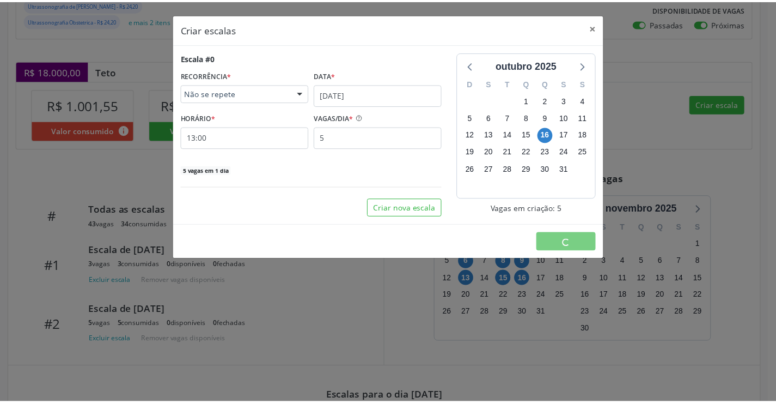
scroll to position [0, 0]
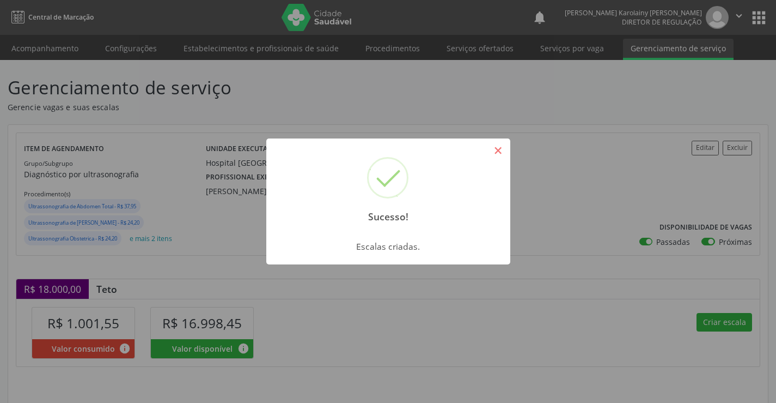
click at [505, 148] on button "×" at bounding box center [498, 150] width 19 height 19
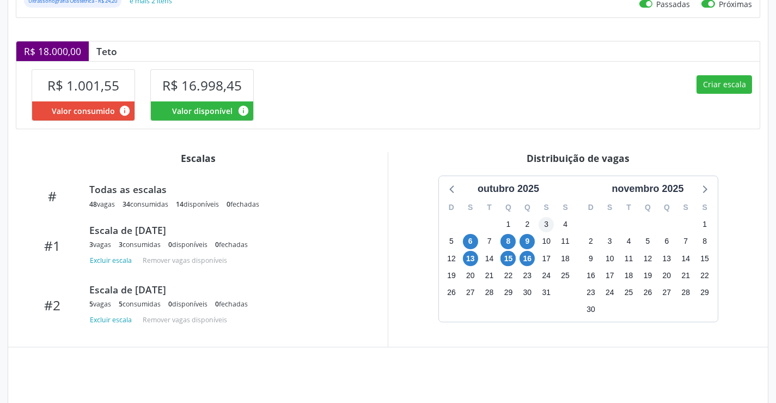
scroll to position [272, 0]
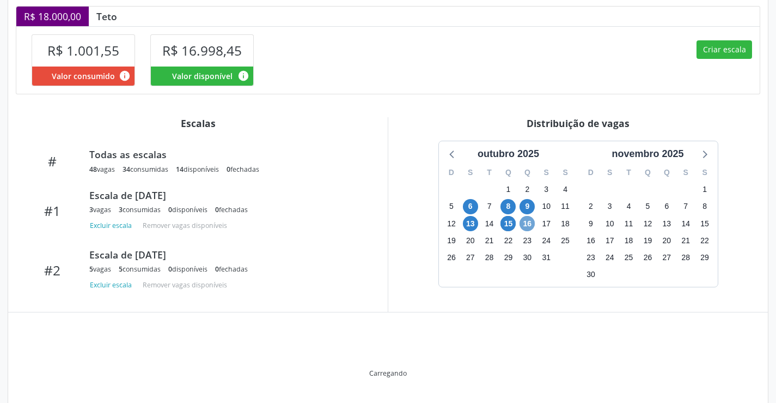
click at [531, 224] on span "16" at bounding box center [527, 223] width 15 height 15
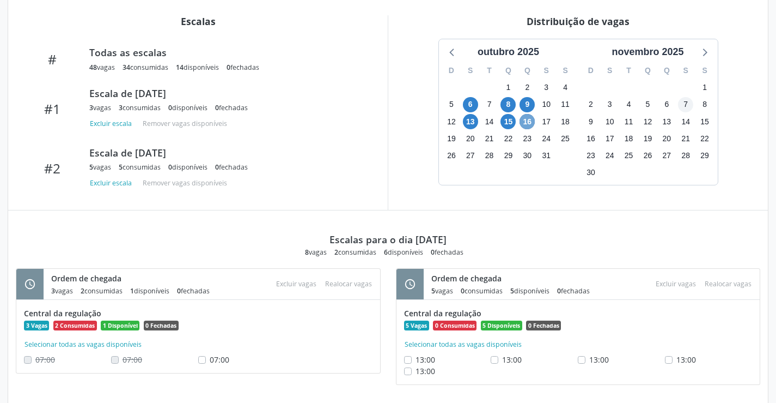
scroll to position [391, 0]
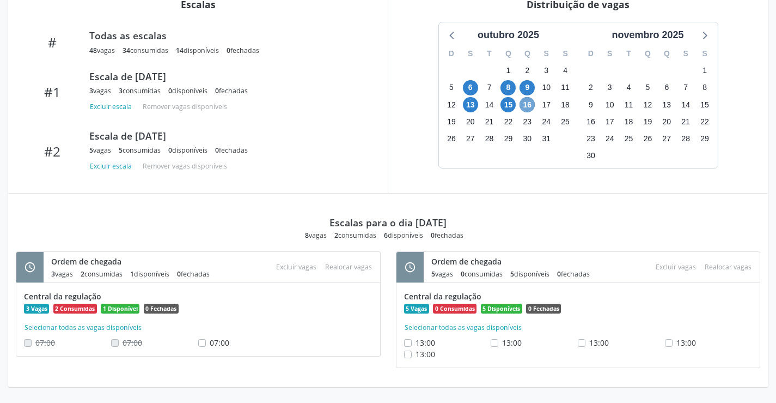
click at [534, 106] on span "16" at bounding box center [527, 104] width 15 height 15
click at [533, 106] on span "16" at bounding box center [527, 104] width 15 height 15
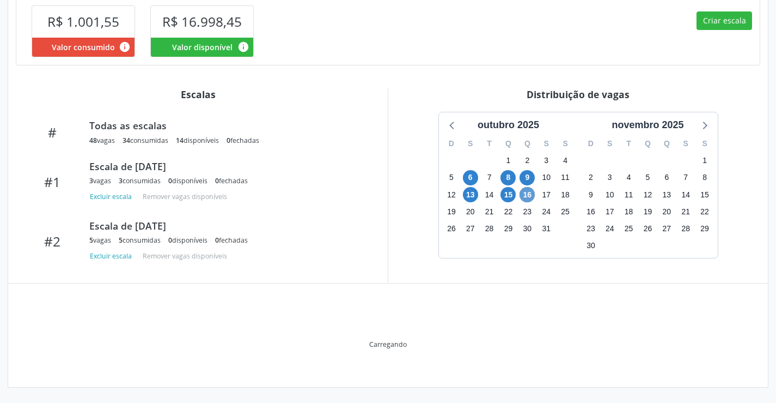
scroll to position [301, 0]
click at [533, 106] on div "Distribuição de vagas outubro 2025 D S T Q Q S S 28 29 30 1 2 3 4 5 6 7 8 9 10 …" at bounding box center [578, 185] width 380 height 195
click at [529, 195] on span "16" at bounding box center [527, 194] width 15 height 15
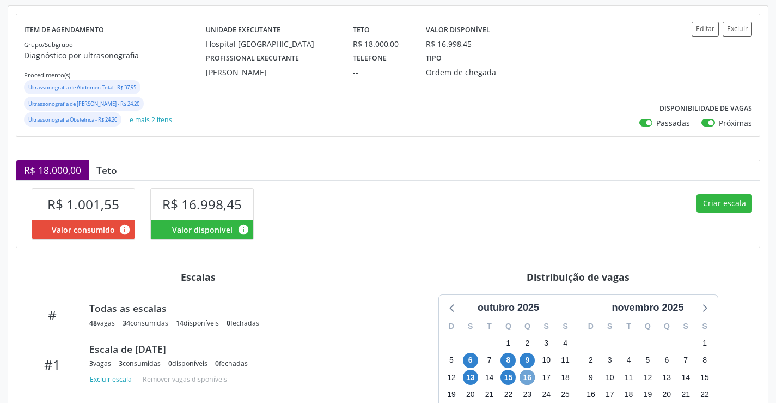
scroll to position [0, 0]
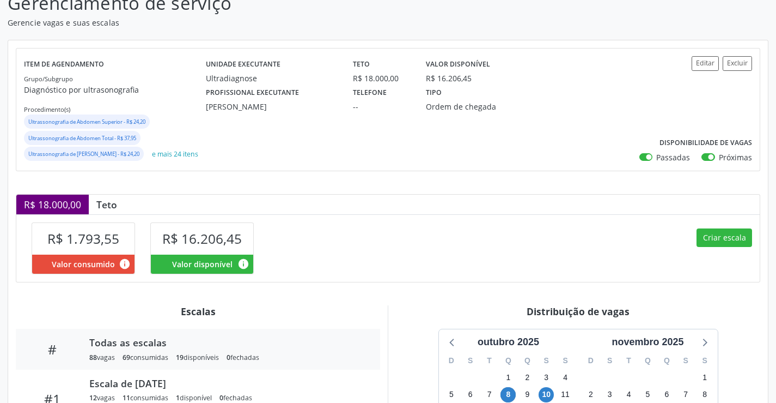
scroll to position [272, 0]
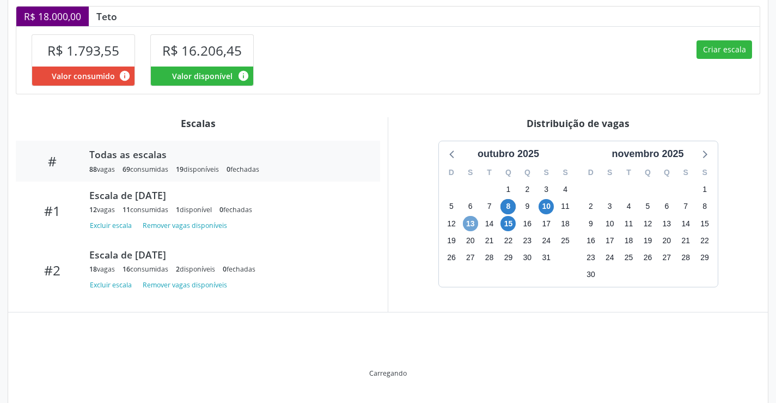
click at [469, 231] on span "13" at bounding box center [470, 223] width 15 height 15
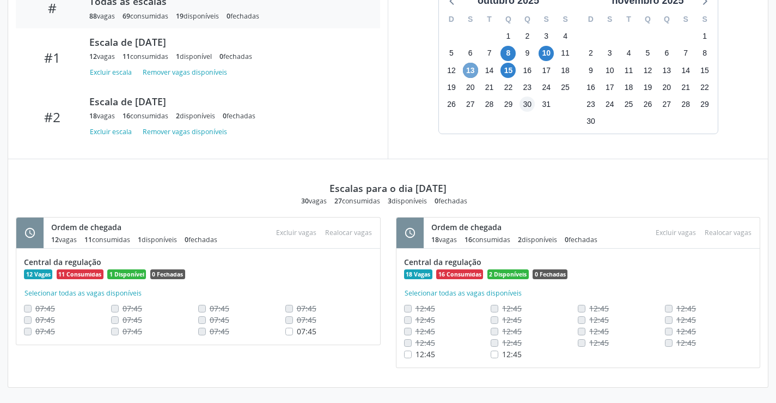
scroll to position [441, 0]
click at [469, 70] on span "13" at bounding box center [470, 70] width 15 height 15
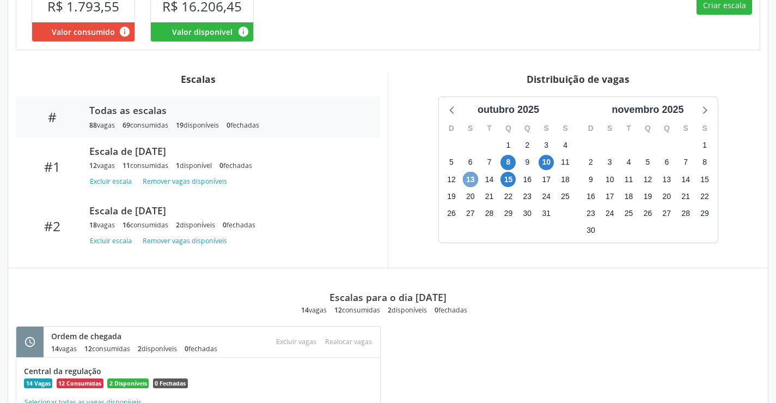
scroll to position [429, 0]
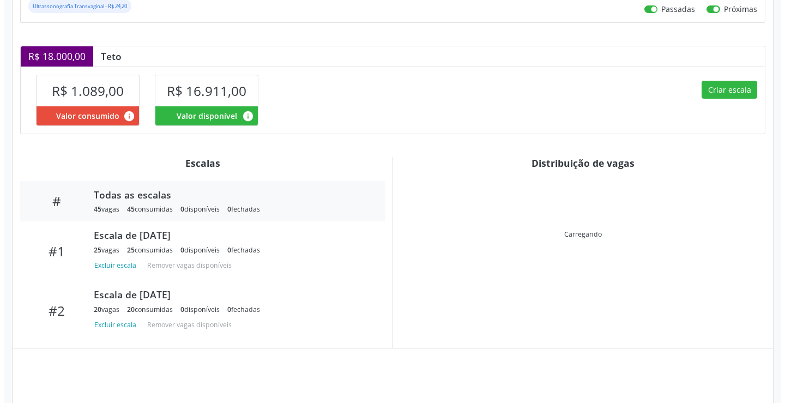
scroll to position [281, 0]
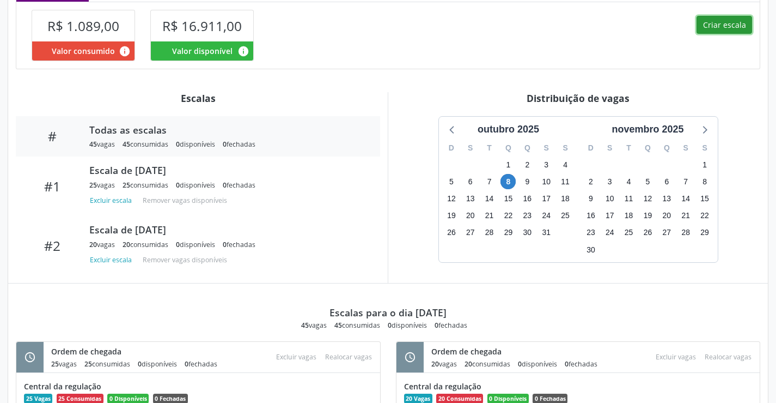
click at [731, 34] on button "Criar escala" at bounding box center [725, 25] width 56 height 19
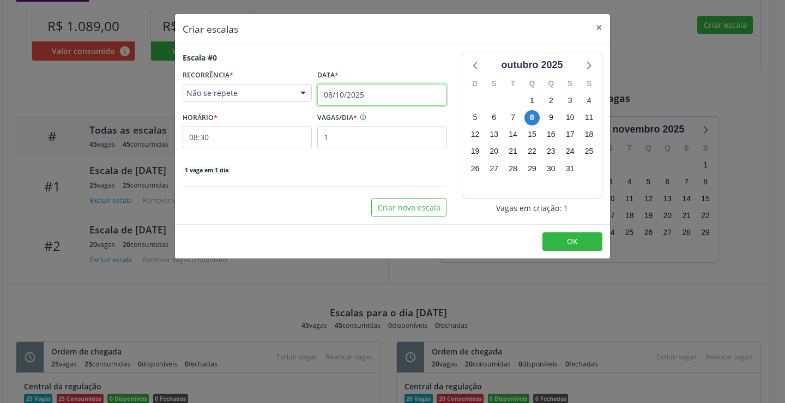
click at [366, 90] on input "08/10/2025" at bounding box center [381, 95] width 129 height 22
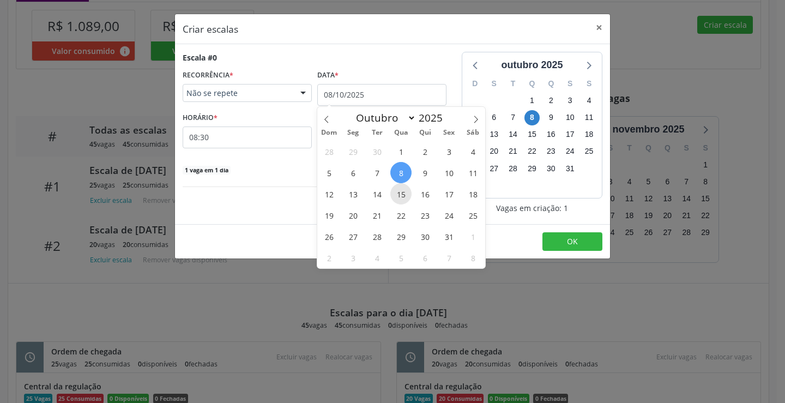
click at [392, 193] on span "15" at bounding box center [400, 193] width 21 height 21
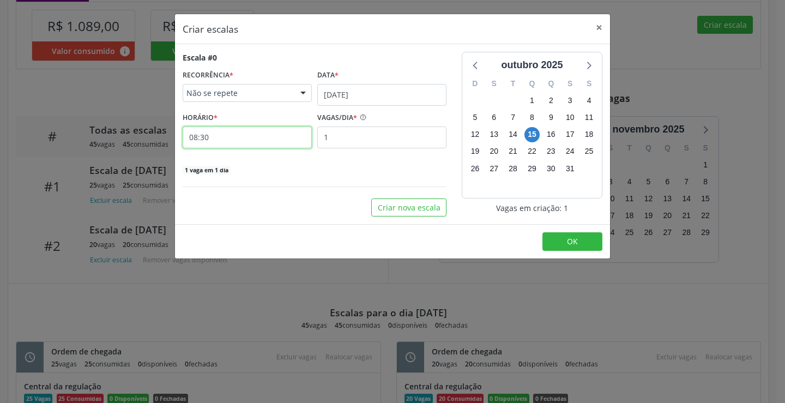
click at [208, 131] on input "08:30" at bounding box center [247, 137] width 129 height 22
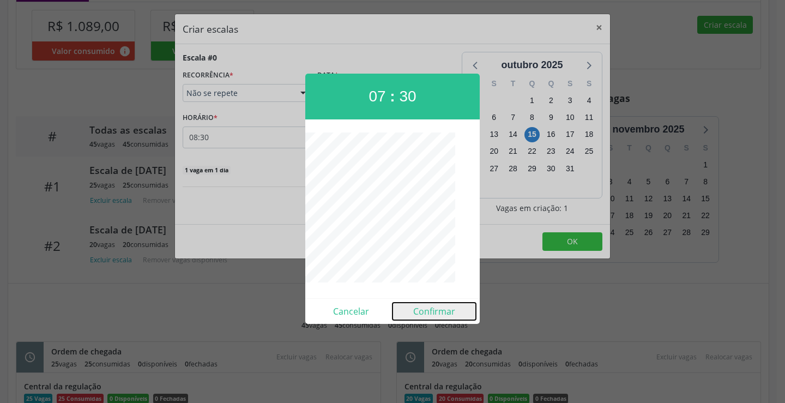
click at [454, 316] on button "Confirmar" at bounding box center [433, 310] width 83 height 17
type input "07:30"
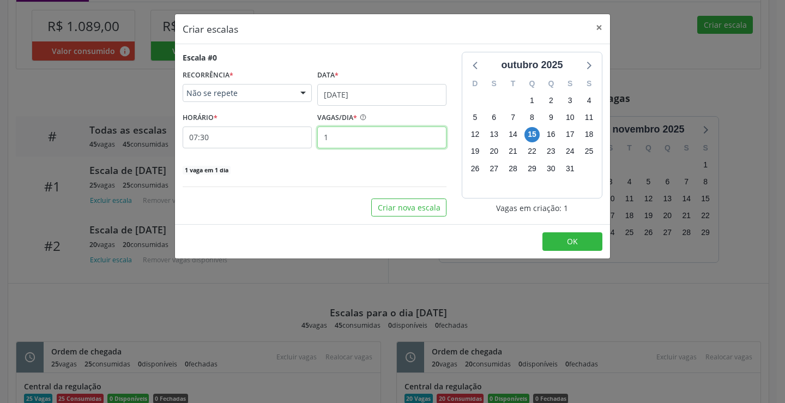
click at [379, 137] on input "1" at bounding box center [381, 137] width 129 height 22
type input "25"
click at [588, 245] on button "OK" at bounding box center [572, 241] width 60 height 19
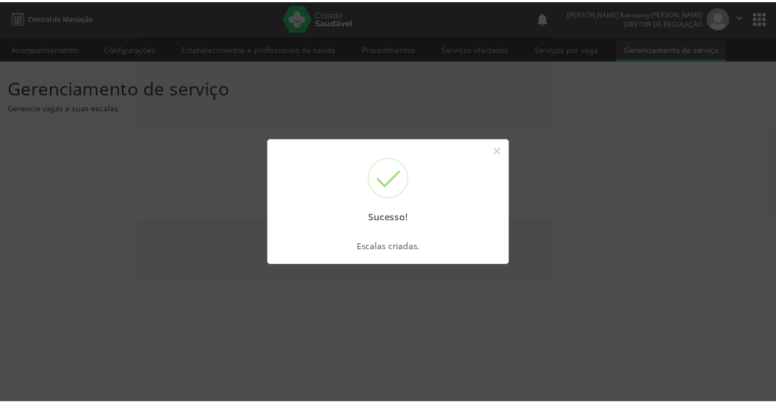
scroll to position [0, 0]
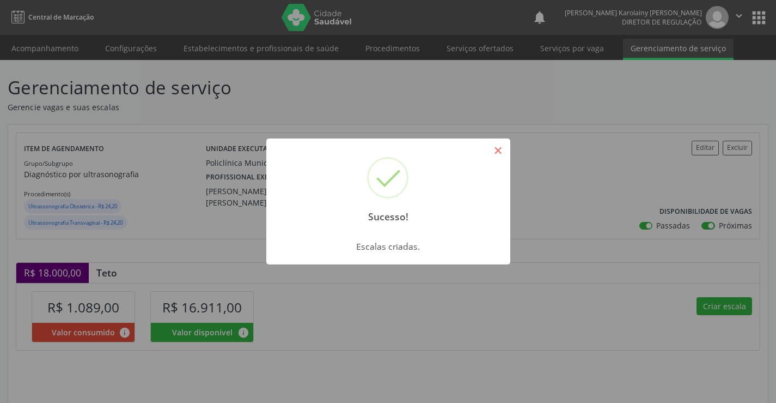
click at [500, 155] on button "×" at bounding box center [498, 150] width 19 height 19
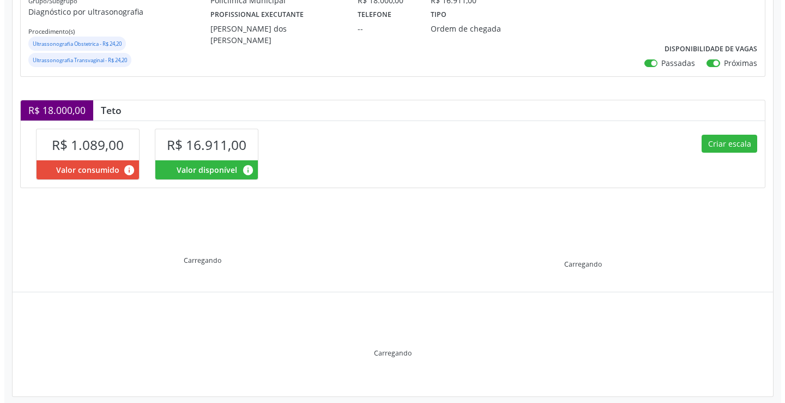
scroll to position [163, 0]
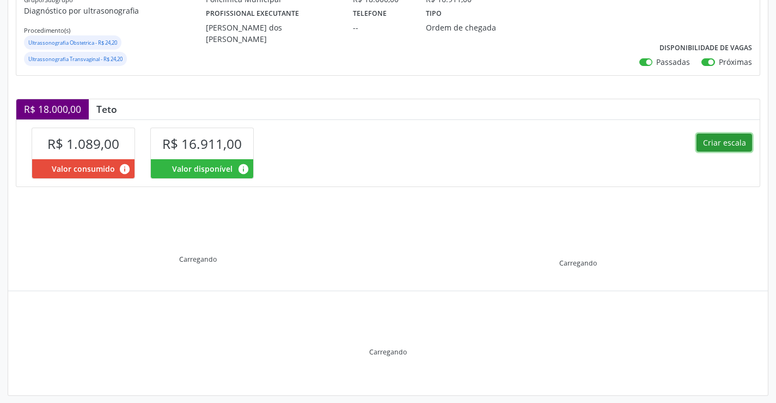
click at [735, 142] on button "Criar escala" at bounding box center [725, 142] width 56 height 19
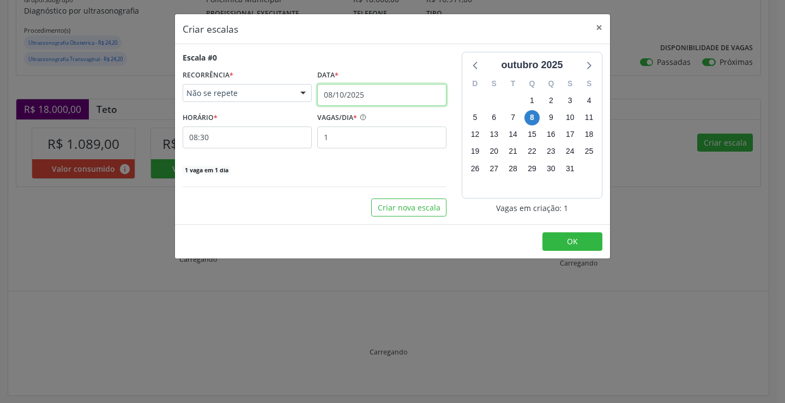
click at [344, 98] on input "08/10/2025" at bounding box center [381, 95] width 129 height 22
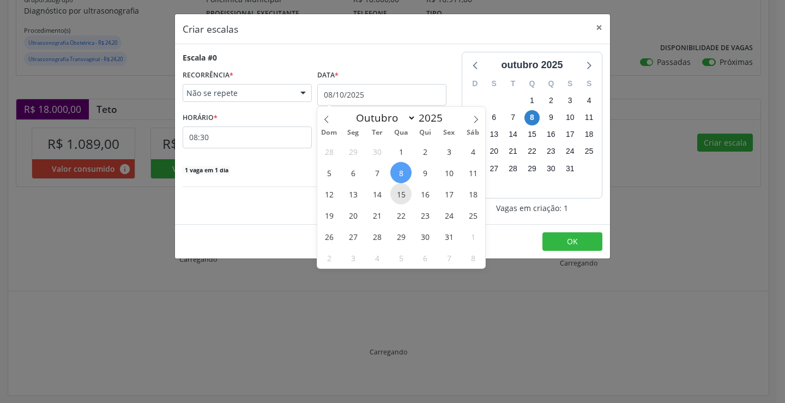
click at [398, 186] on span "15" at bounding box center [400, 193] width 21 height 21
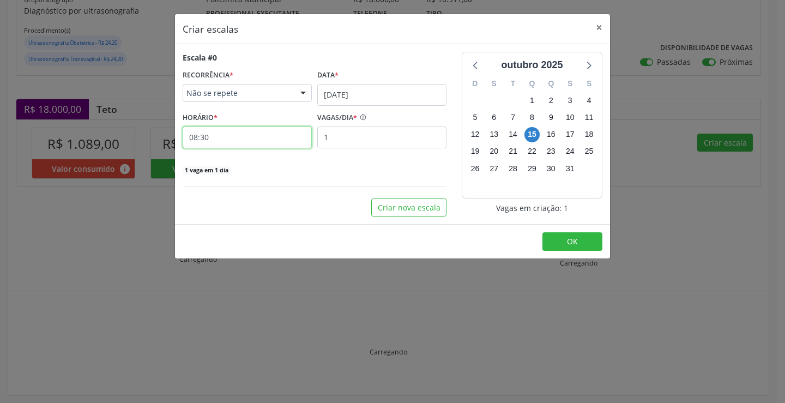
click at [264, 134] on input "08:30" at bounding box center [247, 137] width 129 height 22
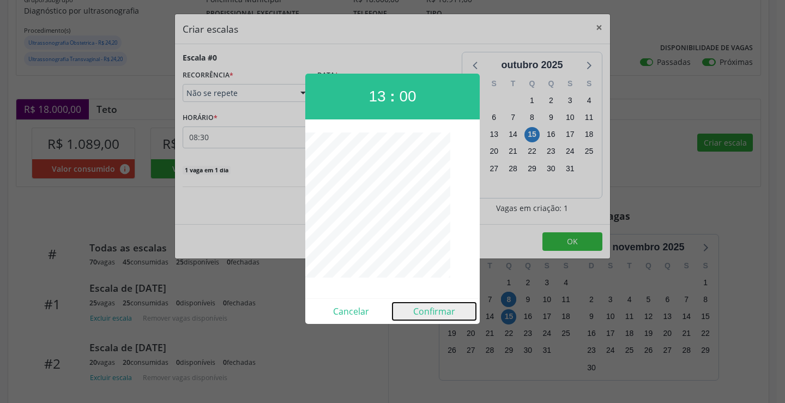
click at [429, 306] on button "Confirmar" at bounding box center [433, 310] width 83 height 17
type input "13:00"
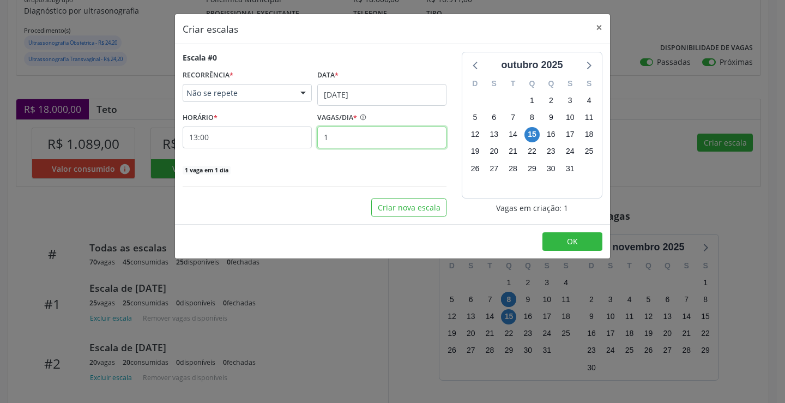
drag, startPoint x: 383, startPoint y: 136, endPoint x: 391, endPoint y: 131, distance: 9.7
click at [388, 132] on input "1" at bounding box center [381, 137] width 129 height 22
type input "20"
click at [577, 240] on span "OK" at bounding box center [572, 241] width 11 height 10
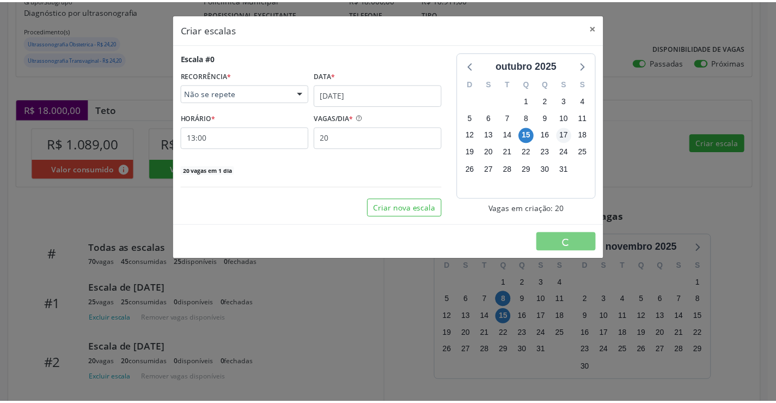
scroll to position [0, 0]
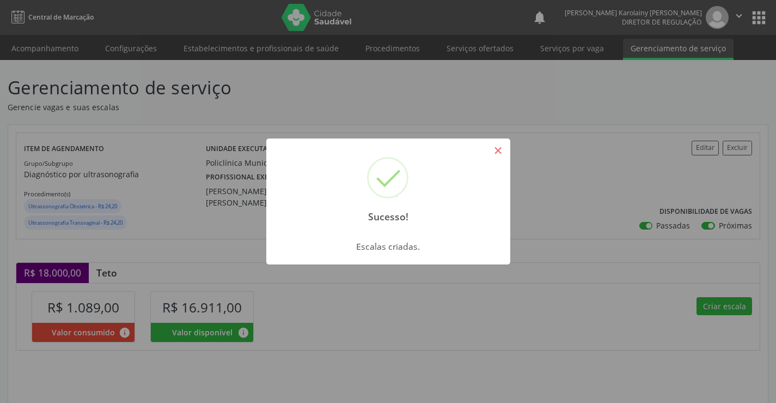
click at [501, 149] on button "×" at bounding box center [498, 150] width 19 height 19
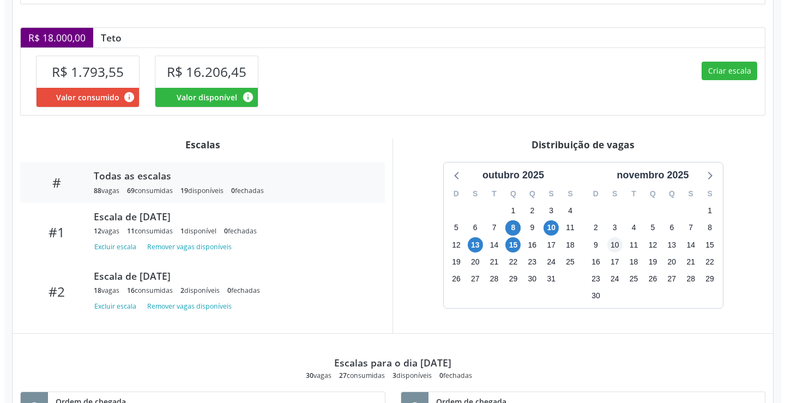
scroll to position [272, 0]
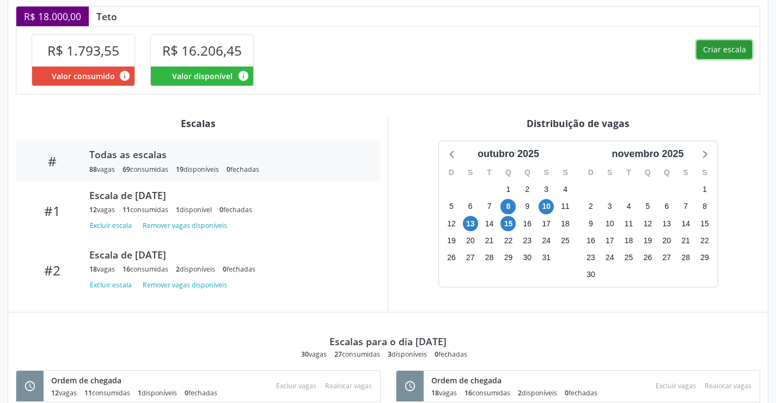
click at [726, 59] on button "Criar escala" at bounding box center [725, 49] width 56 height 19
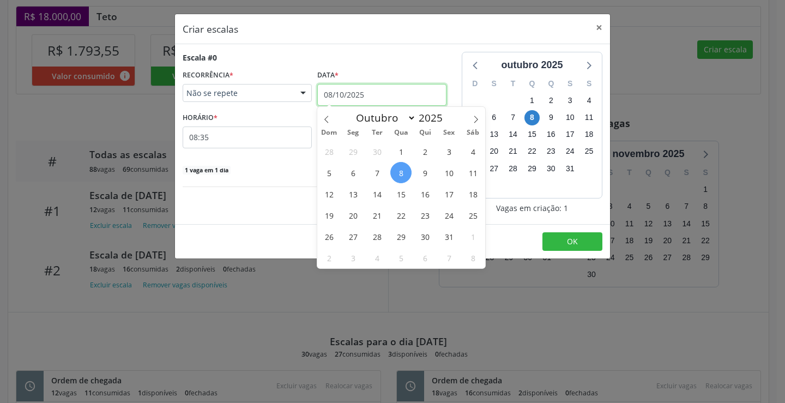
click at [330, 91] on input "08/10/2025" at bounding box center [381, 95] width 129 height 22
click at [342, 198] on div "28 29 30 1 2 3 4 5 6 7 8 9 10 11 12 13 14 15 16 17 18 19 20 21 22 23 24 25 26 2…" at bounding box center [401, 205] width 168 height 128
click at [350, 193] on span "13" at bounding box center [352, 193] width 21 height 21
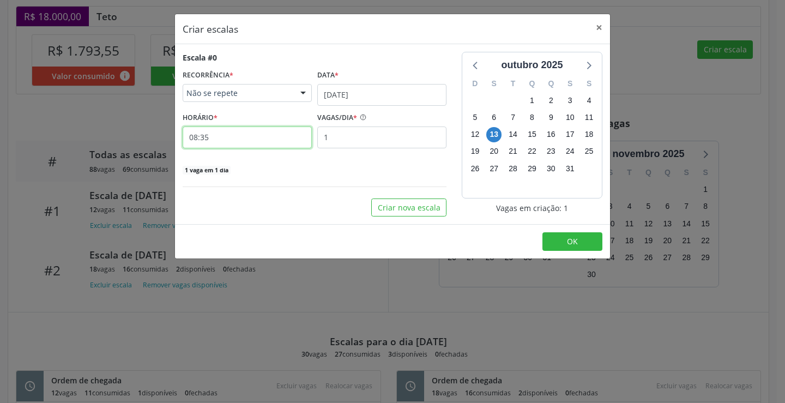
click at [219, 139] on input "08:35" at bounding box center [247, 137] width 129 height 22
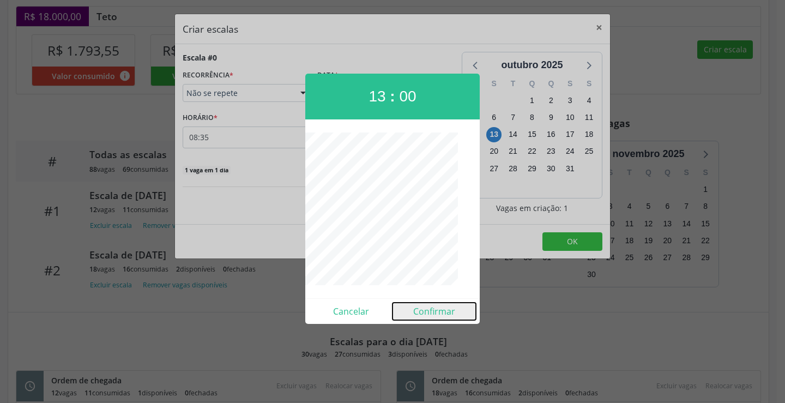
drag, startPoint x: 423, startPoint y: 309, endPoint x: 432, endPoint y: 304, distance: 10.0
click at [426, 309] on button "Confirmar" at bounding box center [433, 310] width 83 height 17
type input "13:00"
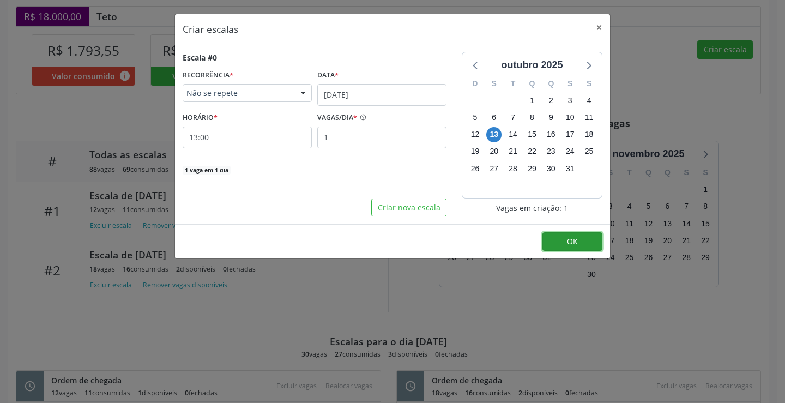
click at [570, 233] on button "OK" at bounding box center [572, 241] width 60 height 19
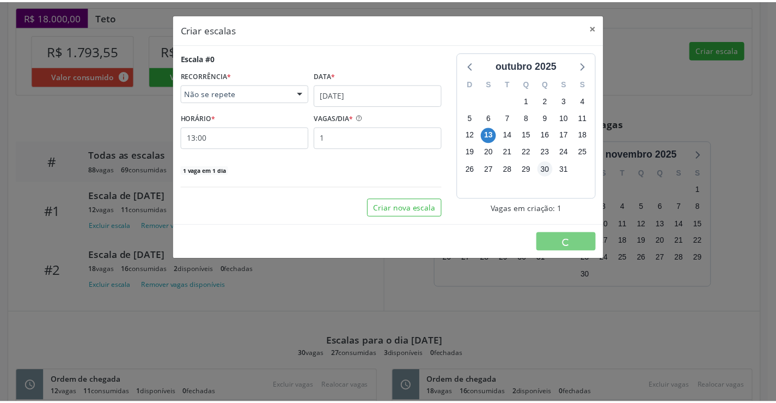
scroll to position [0, 0]
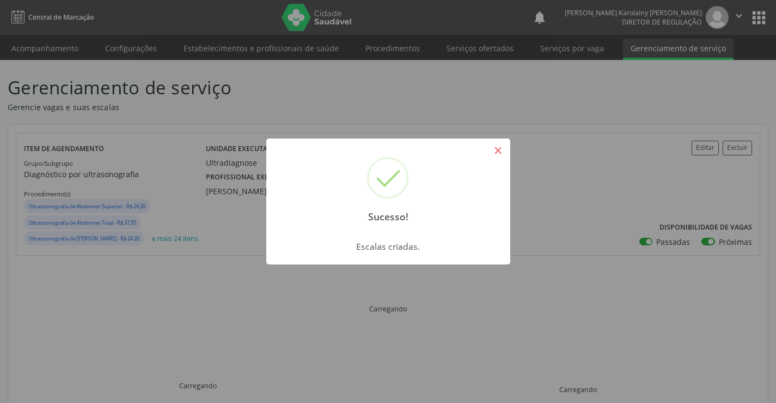
click at [507, 144] on button "×" at bounding box center [498, 150] width 19 height 19
